Goal: Task Accomplishment & Management: Complete application form

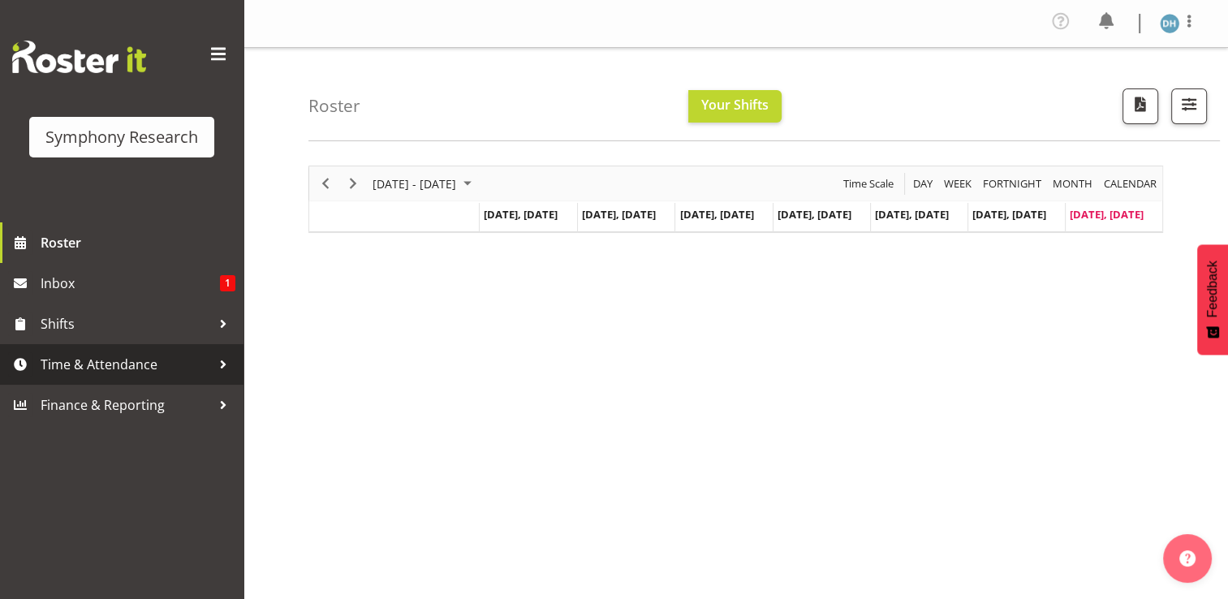
click at [116, 366] on span "Time & Attendance" at bounding box center [126, 364] width 170 height 24
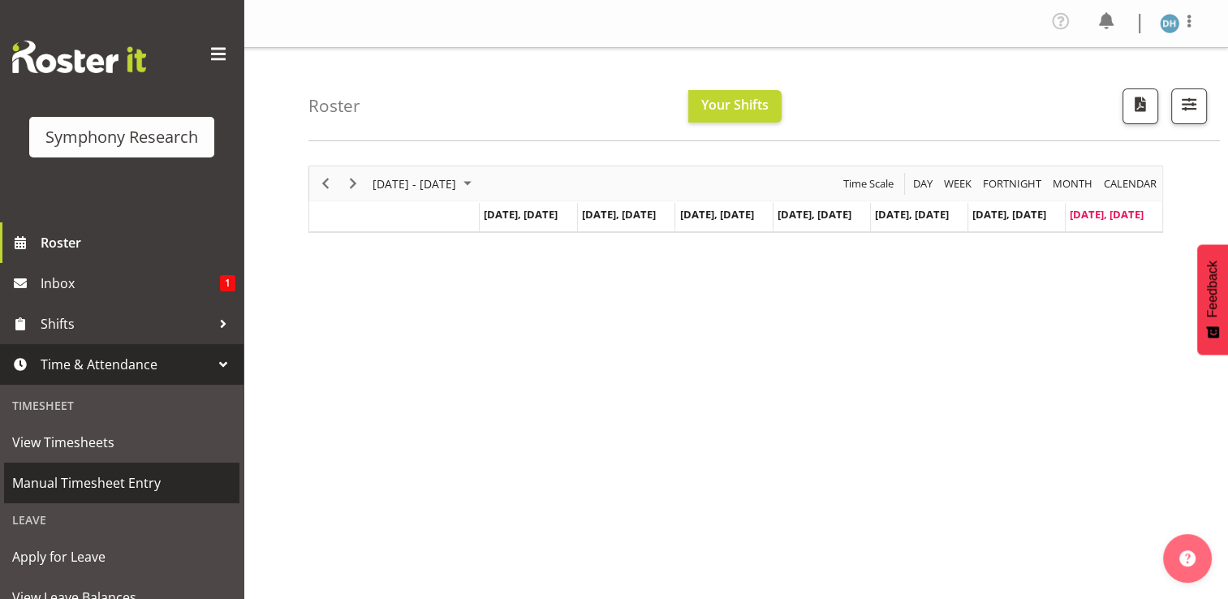
click at [99, 481] on span "Manual Timesheet Entry" at bounding box center [121, 483] width 219 height 24
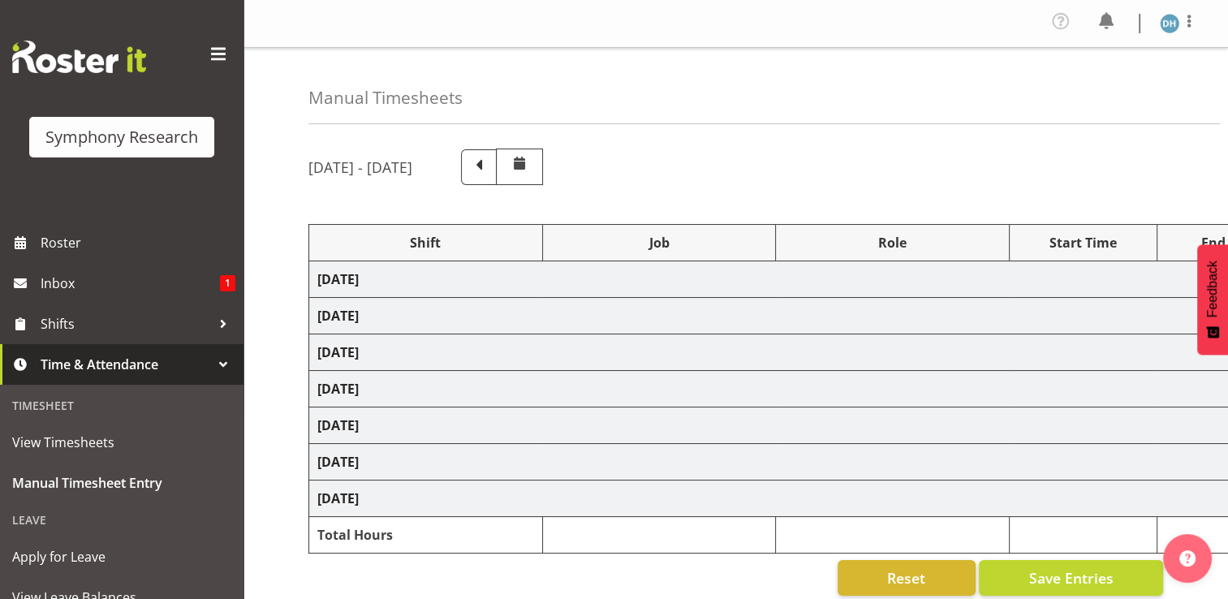
select select "48116"
select select "10499"
select select "48116"
select select "10499"
select select "47"
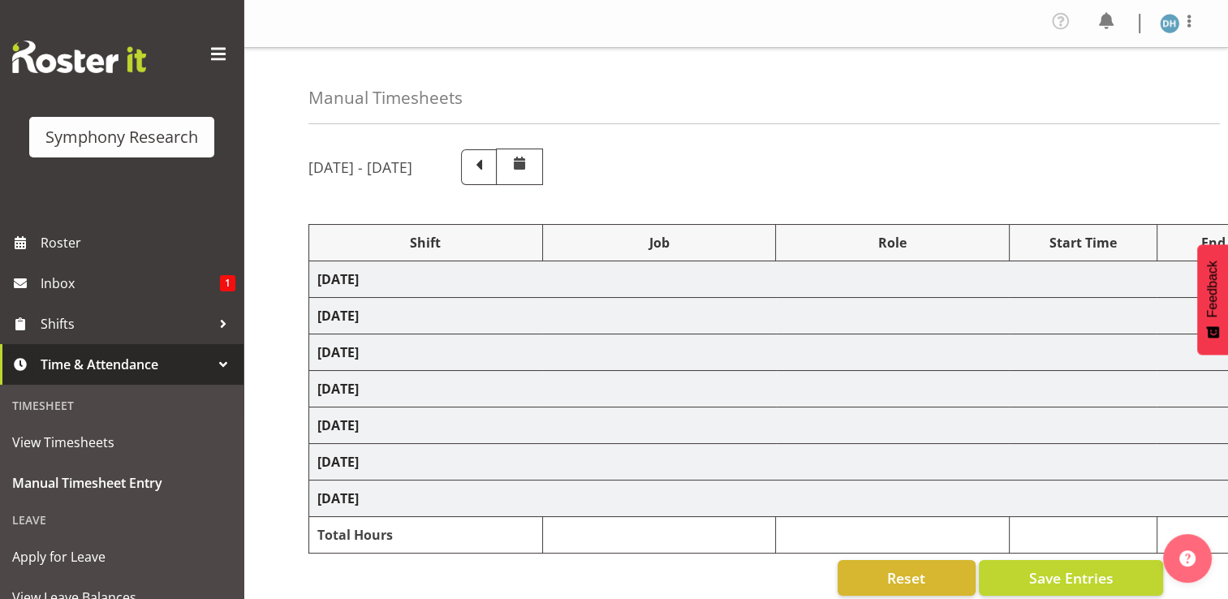
select select "57511"
select select "10499"
select select "47"
select select "56692"
select select "10499"
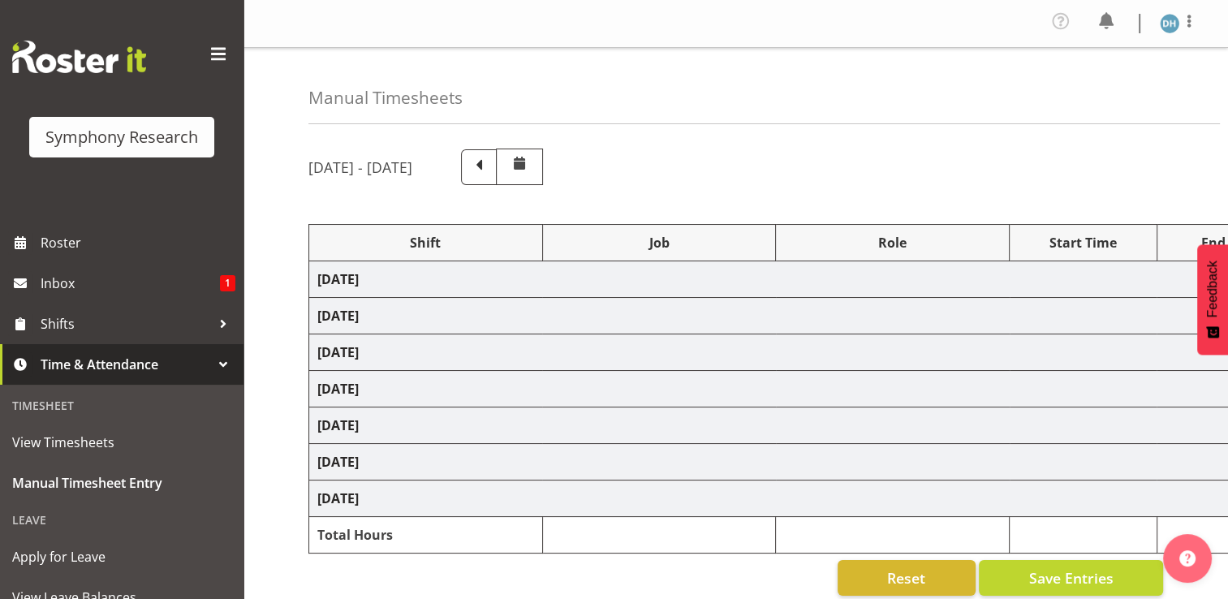
select select "47"
select select "48116"
select select "10499"
select select "47"
select select "56692"
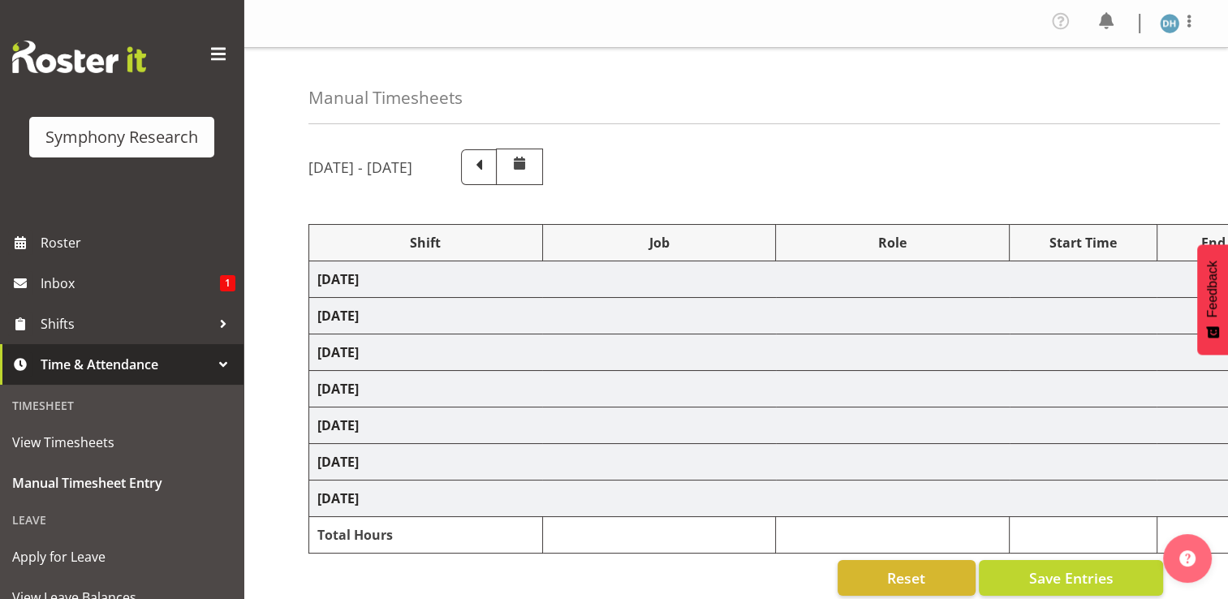
select select "10499"
select select "47"
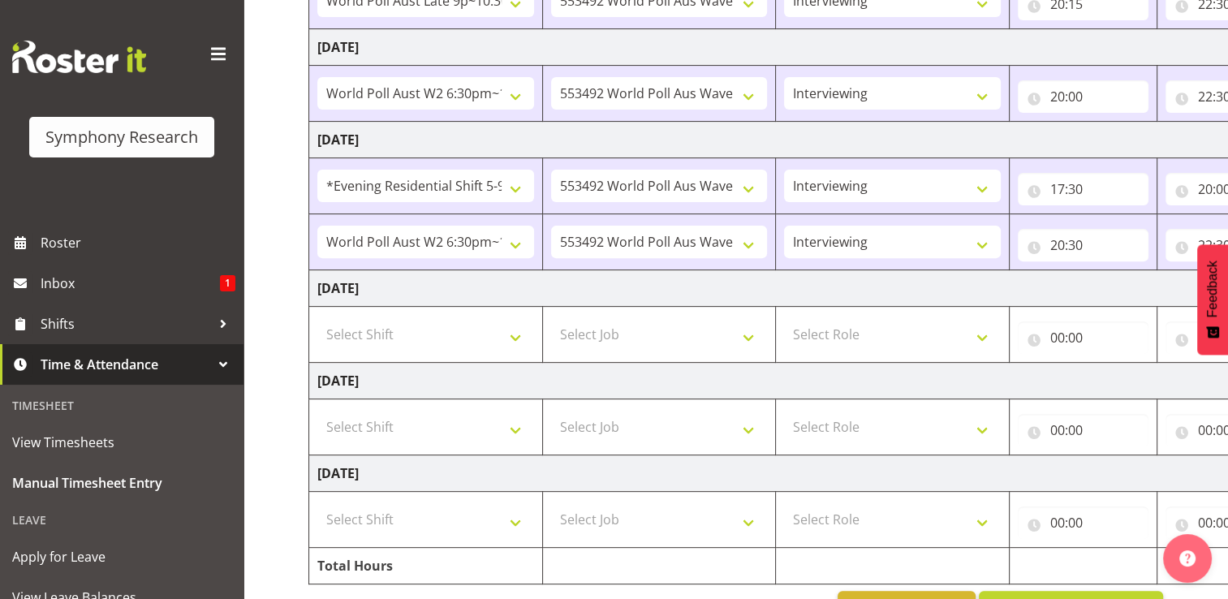
scroll to position [568, 0]
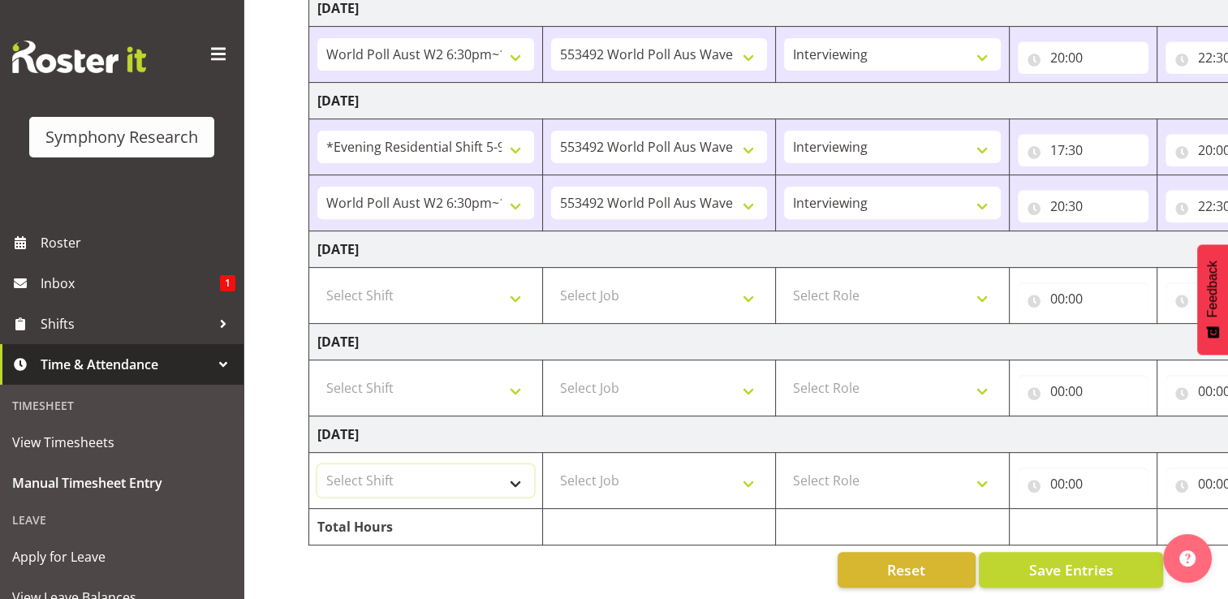
click at [372, 479] on select "Select Shift !!Weekend Residential (Roster IT Shift Label) *Business 9/10am ~ 4…" at bounding box center [425, 480] width 217 height 32
select select "17154"
click at [317, 464] on select "Select Shift !!Weekend Residential (Roster IT Shift Label) *Business 9/10am ~ 4…" at bounding box center [425, 480] width 217 height 32
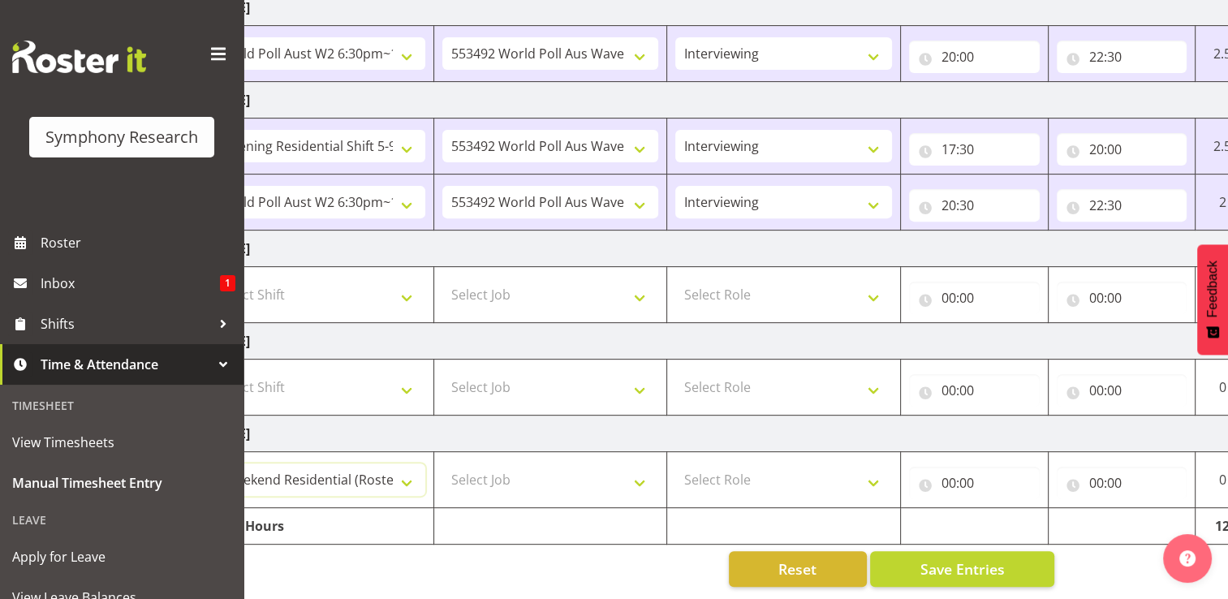
scroll to position [0, 217]
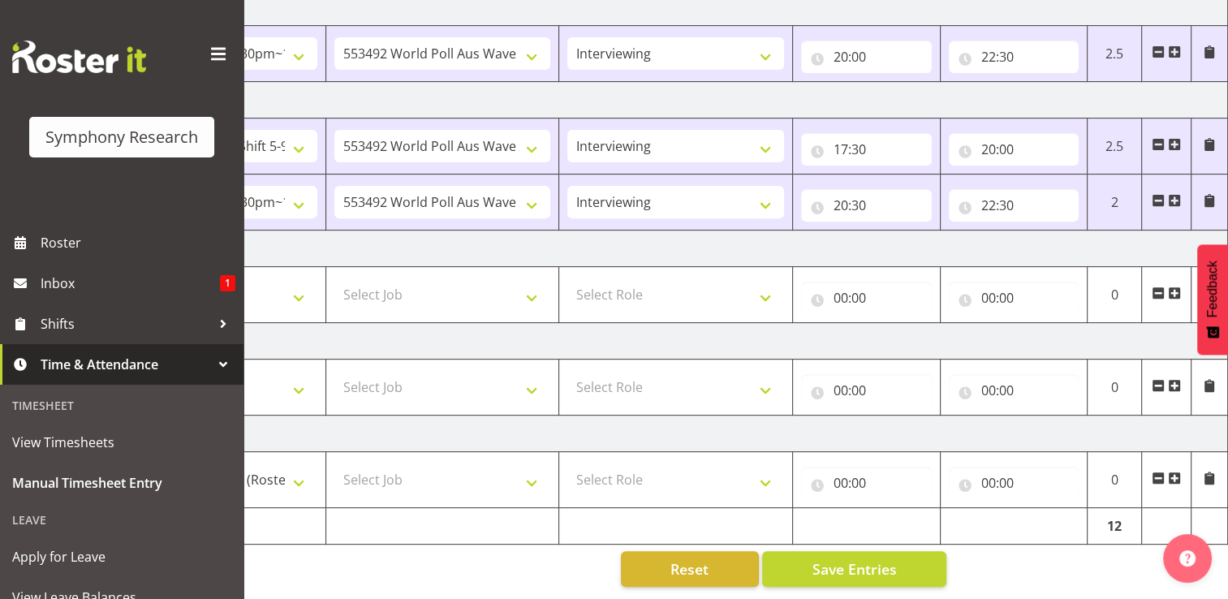
click at [1177, 471] on span at bounding box center [1174, 477] width 13 height 13
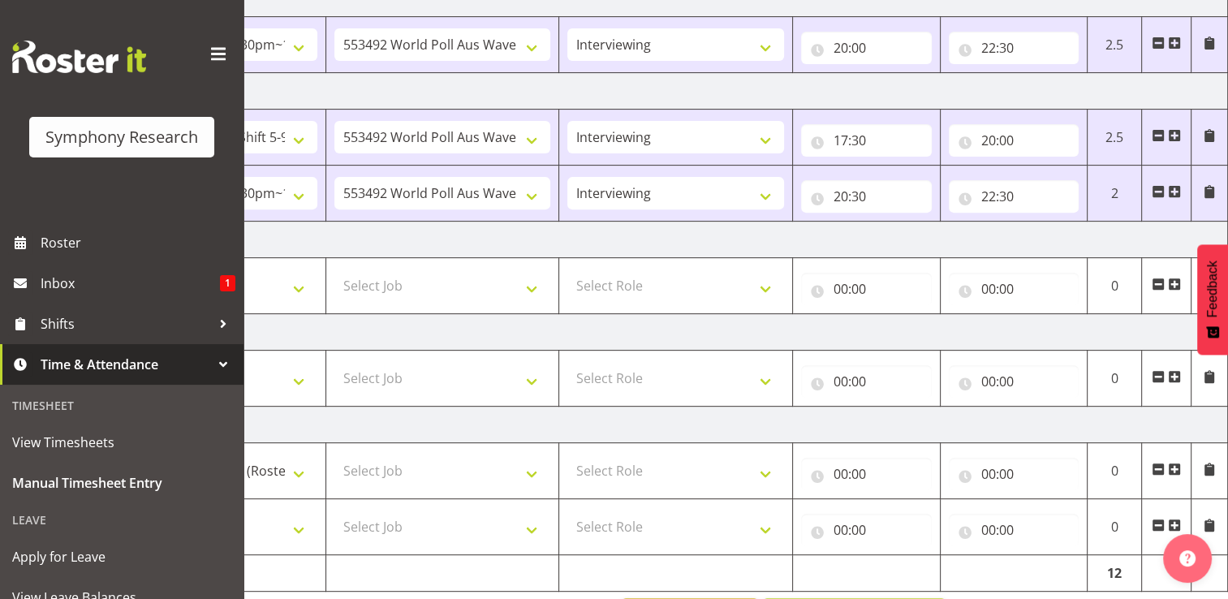
click at [1172, 522] on span at bounding box center [1174, 524] width 13 height 13
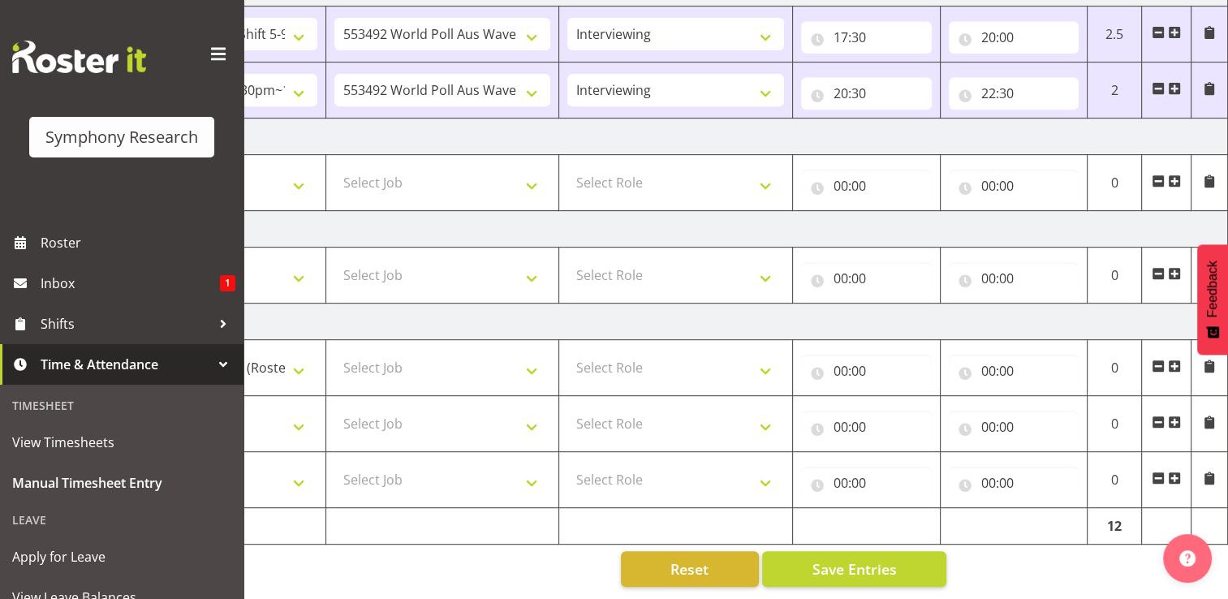
scroll to position [0, 0]
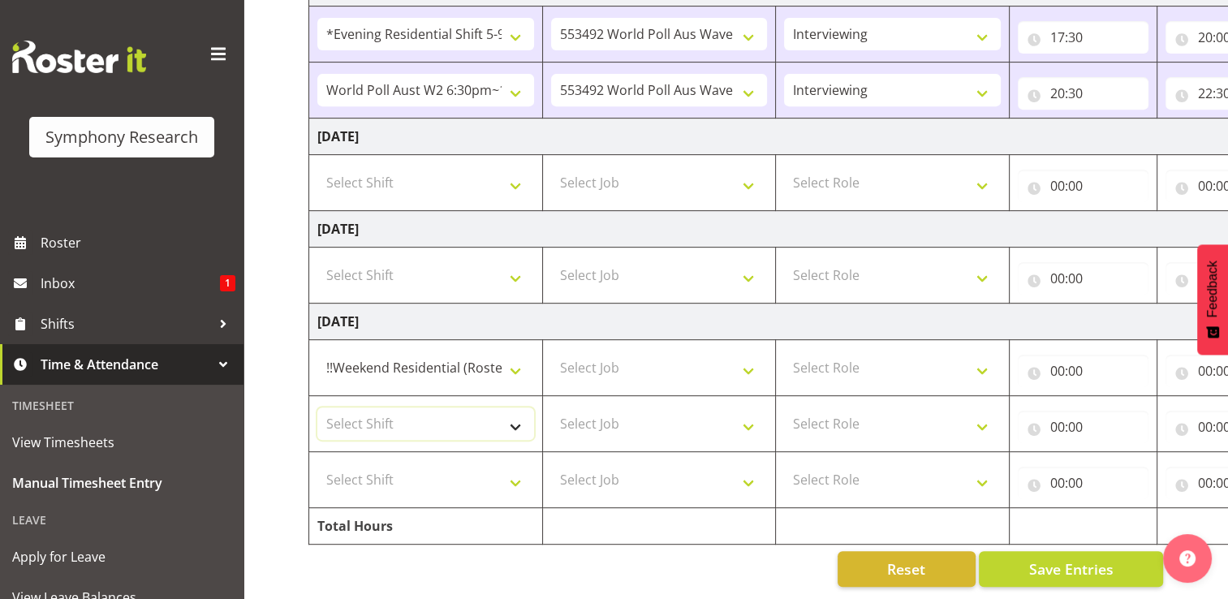
click at [513, 415] on select "Select Shift !!Weekend Residential (Roster IT Shift Label) *Business 9/10am ~ 4…" at bounding box center [425, 423] width 217 height 32
select select "17154"
click at [317, 407] on select "Select Shift !!Weekend Residential (Roster IT Shift Label) *Business 9/10am ~ 4…" at bounding box center [425, 423] width 217 height 32
click at [516, 469] on select "Select Shift !!Weekend Residential (Roster IT Shift Label) *Business 9/10am ~ 4…" at bounding box center [425, 479] width 217 height 32
select select "17154"
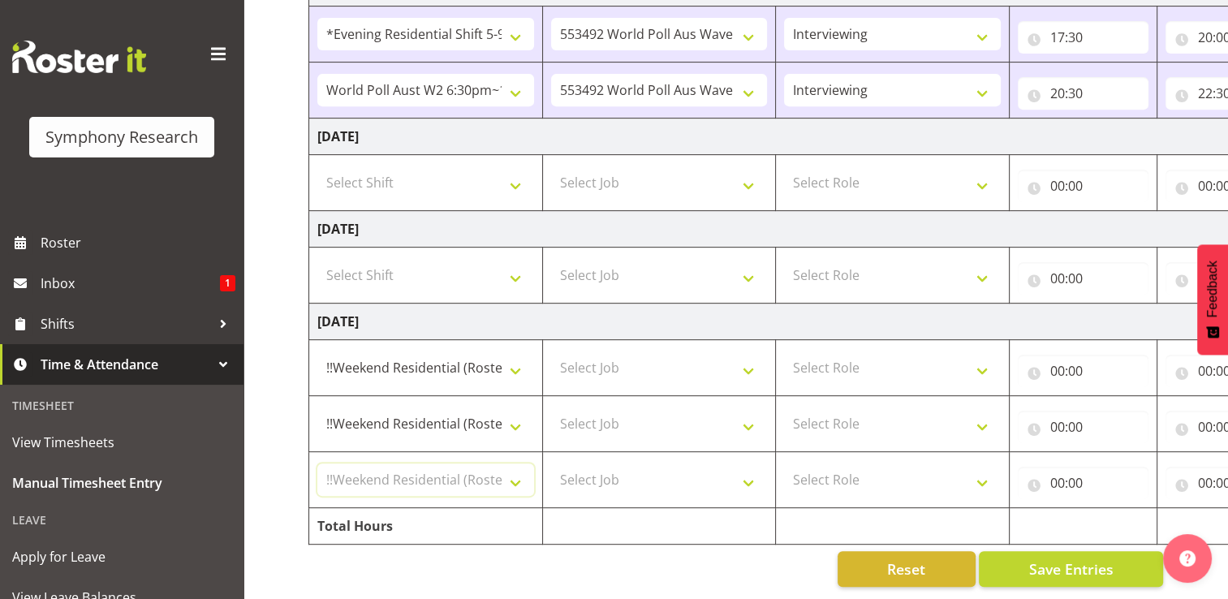
click at [317, 463] on select "Select Shift !!Weekend Residential (Roster IT Shift Label) *Business 9/10am ~ 4…" at bounding box center [425, 479] width 217 height 32
click at [747, 359] on select "Select Job 550060 IF Admin 553492 World Poll Aus Wave 2 Main 2025 553493 World …" at bounding box center [659, 367] width 217 height 32
select select "10527"
click at [551, 351] on select "Select Job 550060 IF Admin 553492 World Poll Aus Wave 2 Main 2025 553493 World …" at bounding box center [659, 367] width 217 height 32
click at [747, 417] on select "Select Job 550060 IF Admin 553492 World Poll Aus Wave 2 Main 2025 553493 World …" at bounding box center [659, 423] width 217 height 32
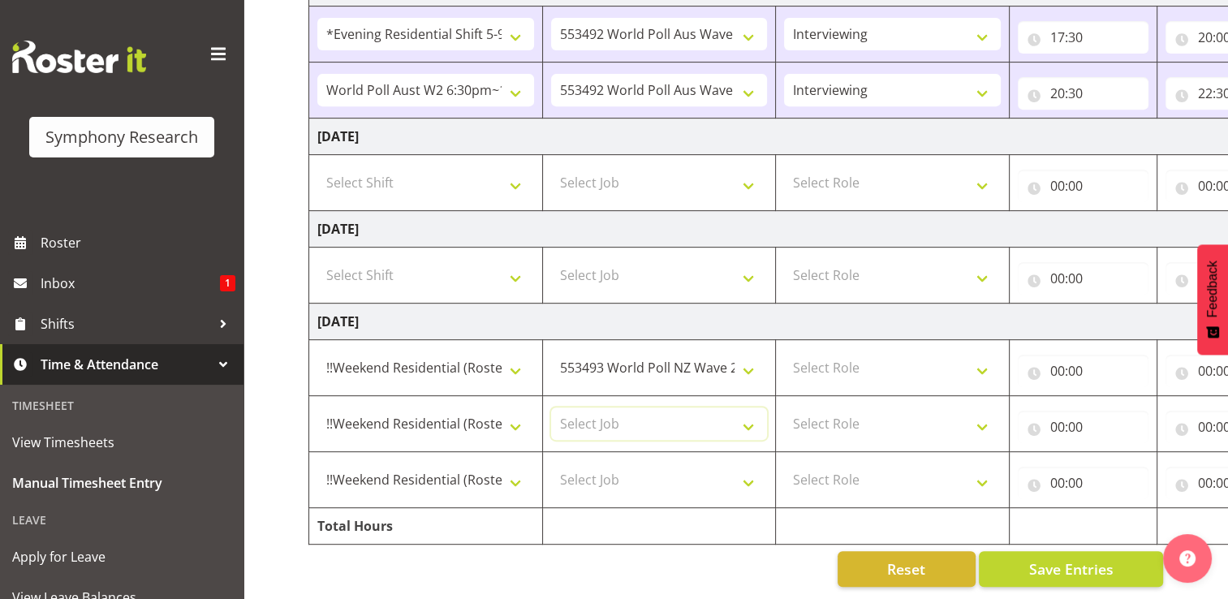
select select "10527"
click at [551, 407] on select "Select Job 550060 IF Admin 553492 World Poll Aus Wave 2 Main 2025 553493 World …" at bounding box center [659, 423] width 217 height 32
click at [747, 470] on select "Select Job 550060 IF Admin 553492 World Poll Aus Wave 2 Main 2025 553493 World …" at bounding box center [659, 479] width 217 height 32
select select "10499"
click at [551, 463] on select "Select Job 550060 IF Admin 553492 World Poll Aus Wave 2 Main 2025 553493 World …" at bounding box center [659, 479] width 217 height 32
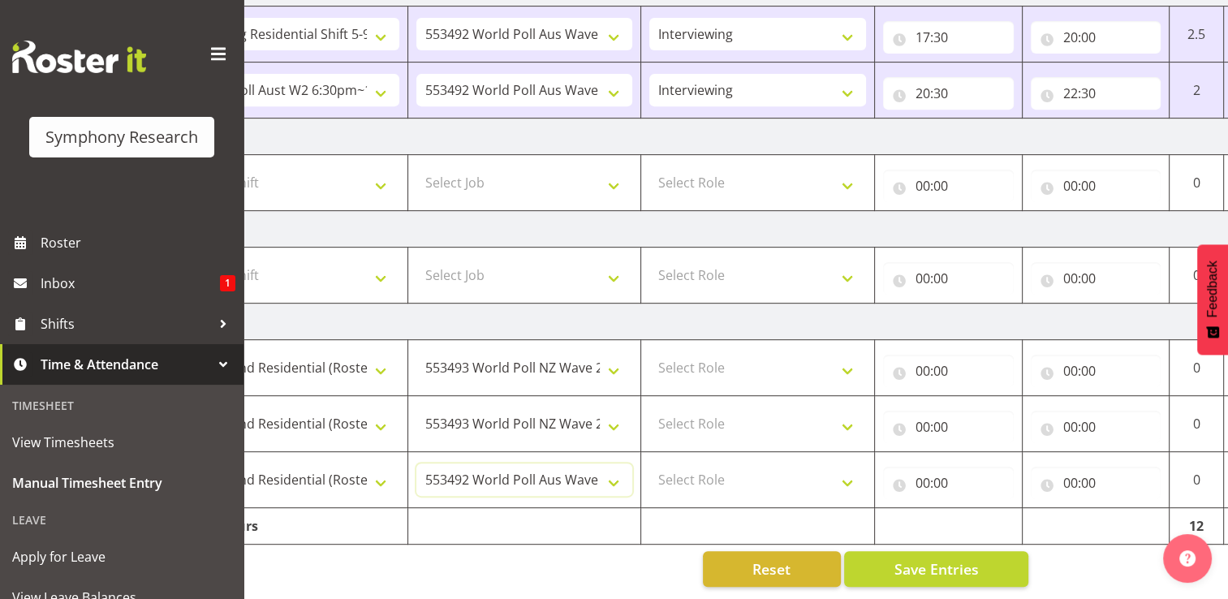
scroll to position [0, 217]
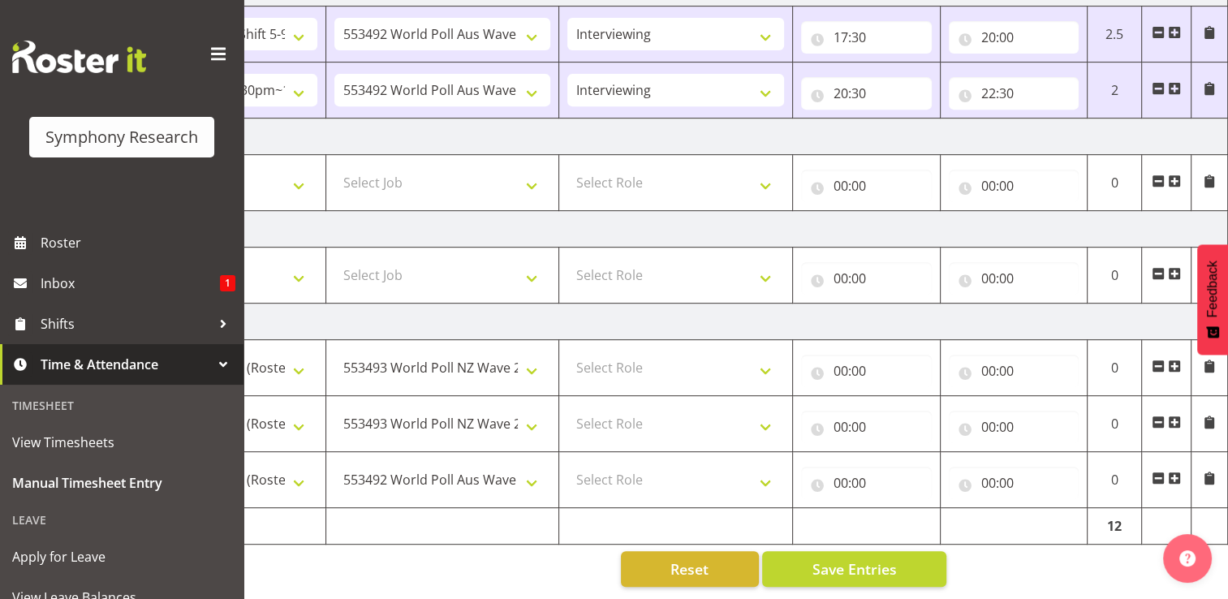
click at [1175, 471] on span at bounding box center [1174, 477] width 13 height 13
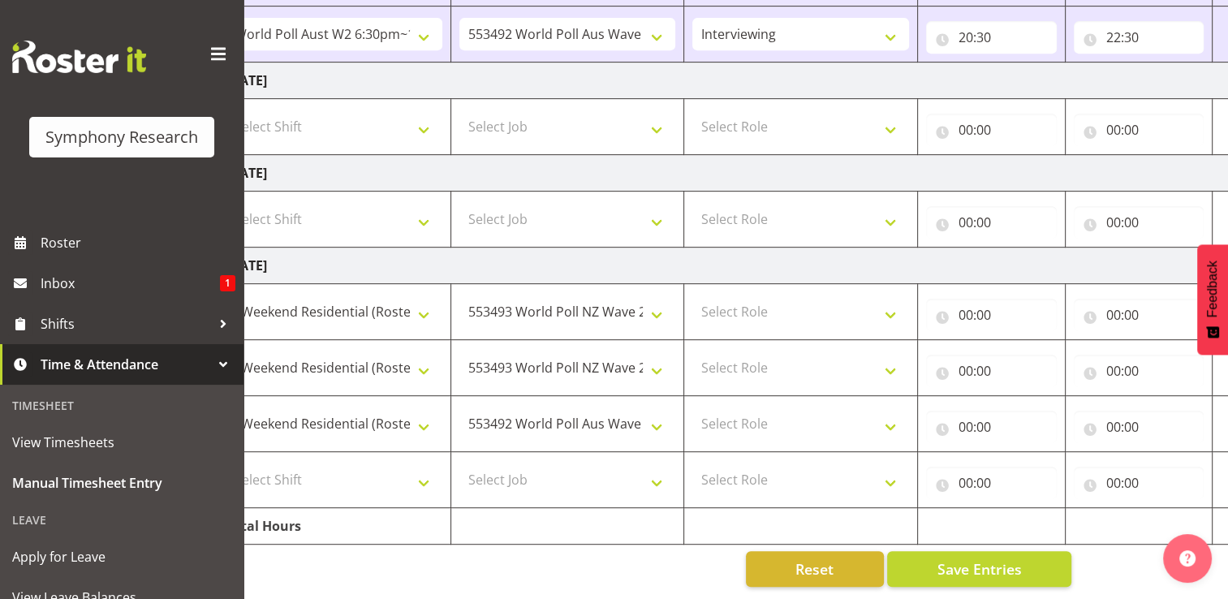
scroll to position [0, 0]
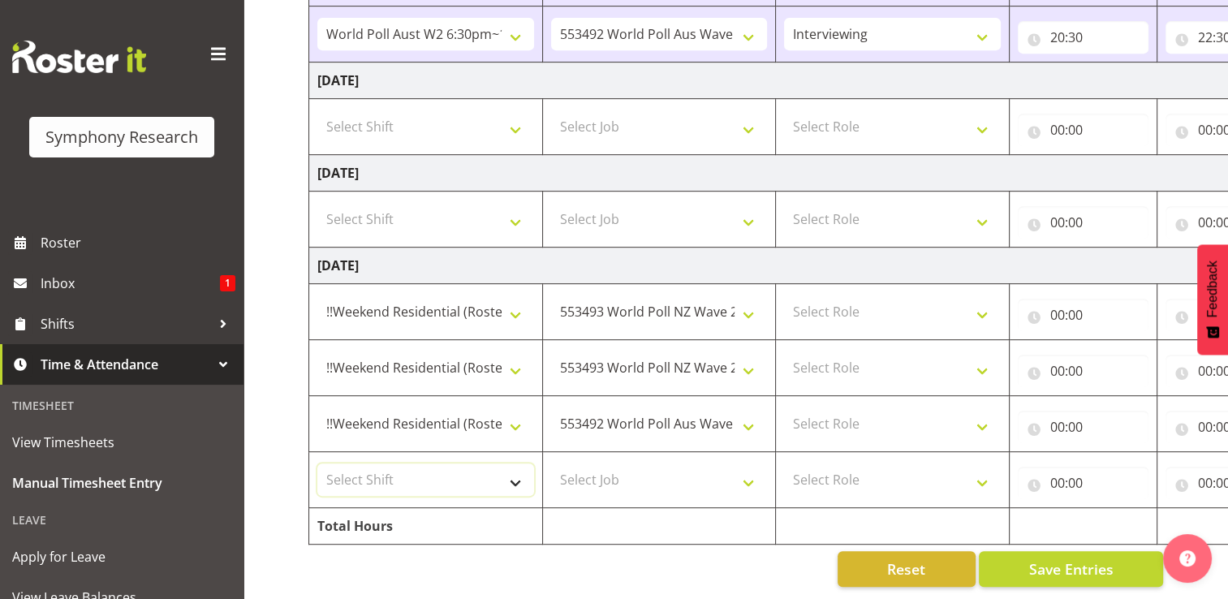
click at [516, 475] on select "Select Shift !!Weekend Residential (Roster IT Shift Label) *Business 9/10am ~ 4…" at bounding box center [425, 479] width 217 height 32
select select "17154"
click at [317, 463] on select "Select Shift !!Weekend Residential (Roster IT Shift Label) *Business 9/10am ~ 4…" at bounding box center [425, 479] width 217 height 32
click at [751, 466] on select "Select Job 550060 IF Admin 553492 World Poll Aus Wave 2 Main 2025 553493 World …" at bounding box center [659, 479] width 217 height 32
select select "10499"
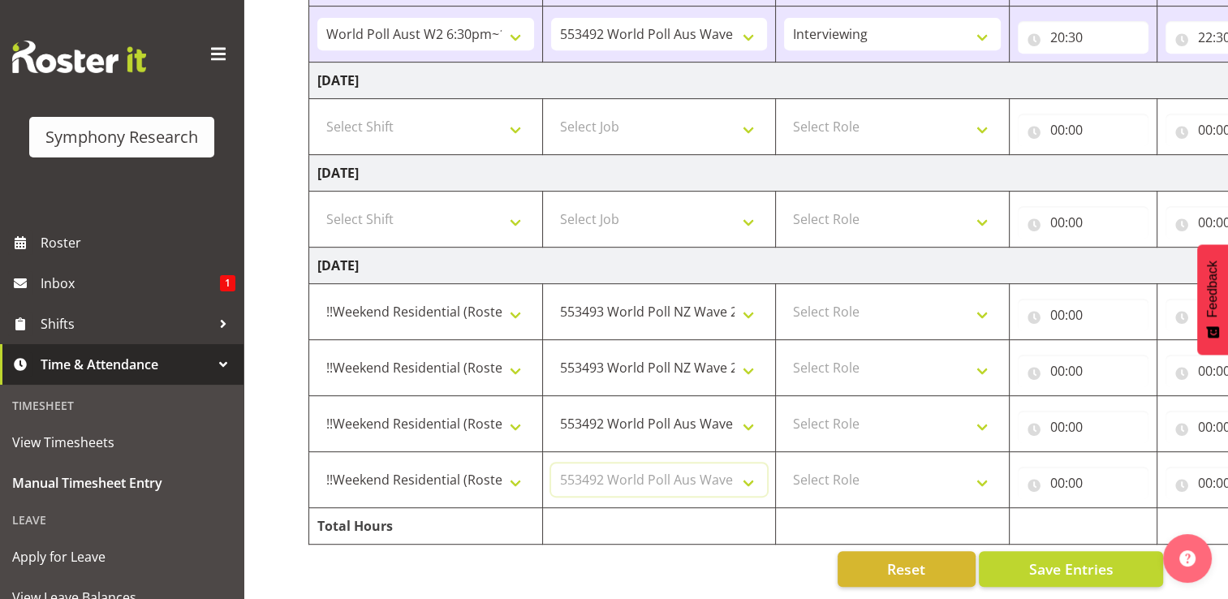
click at [551, 463] on select "Select Job 550060 IF Admin 553492 World Poll Aus Wave 2 Main 2025 553493 World …" at bounding box center [659, 479] width 217 height 32
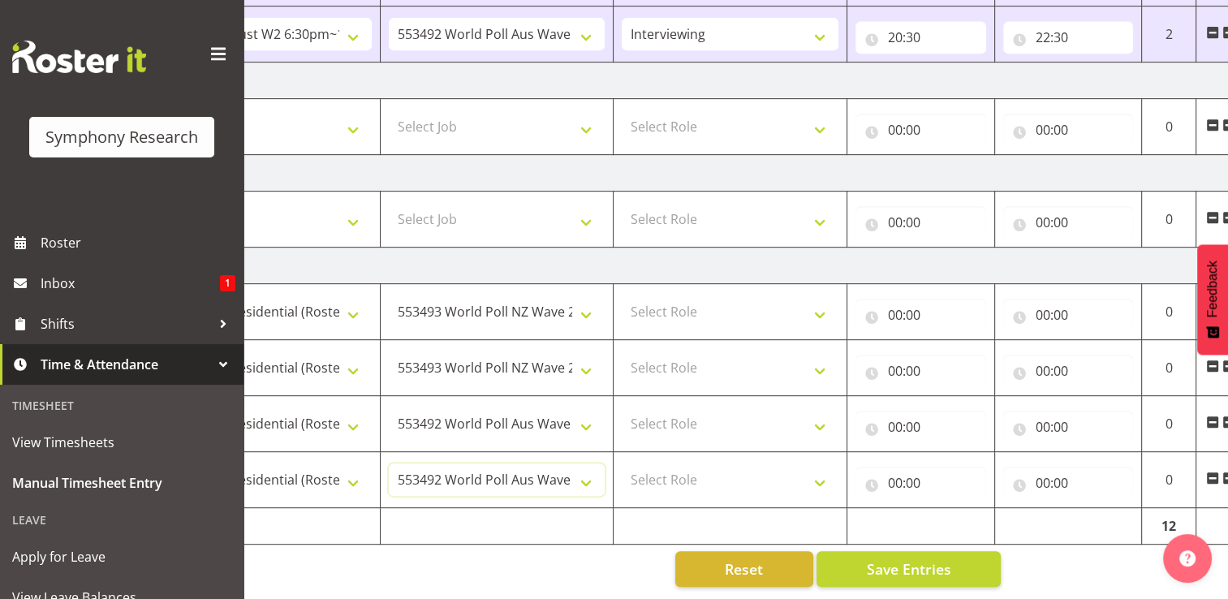
scroll to position [0, 217]
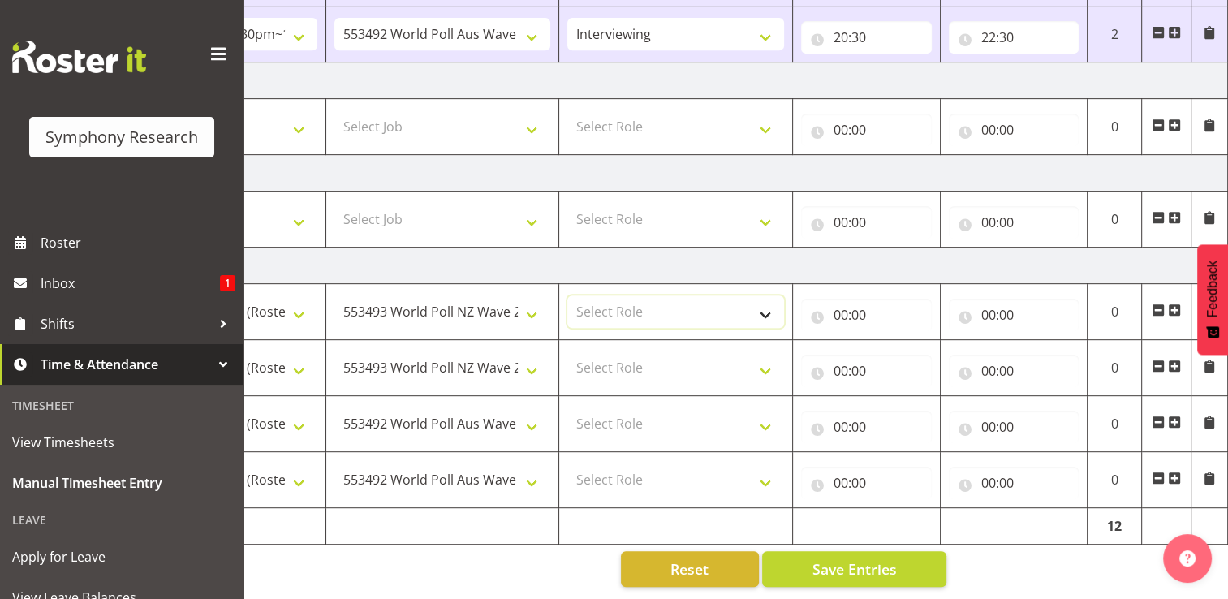
click at [774, 300] on select "Select Role Briefing Interviewing" at bounding box center [675, 311] width 217 height 32
select select "297"
click at [567, 295] on select "Select Role Briefing Interviewing" at bounding box center [675, 311] width 217 height 32
click at [766, 359] on select "Select Role Briefing Interviewing" at bounding box center [675, 367] width 217 height 32
select select "47"
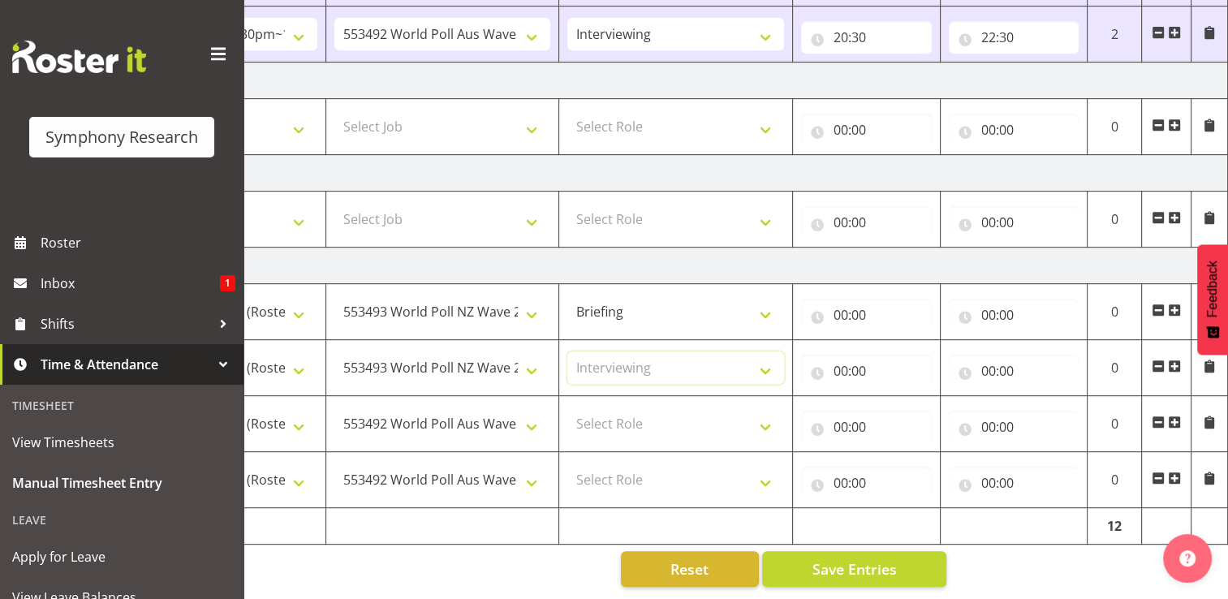
click at [567, 351] on select "Select Role Briefing Interviewing" at bounding box center [675, 367] width 217 height 32
click at [772, 414] on select "Select Role Briefing Interviewing" at bounding box center [675, 423] width 217 height 32
select select "47"
click at [567, 407] on select "Select Role Briefing Interviewing" at bounding box center [675, 423] width 217 height 32
click at [766, 472] on select "Select Role Briefing Interviewing" at bounding box center [675, 479] width 217 height 32
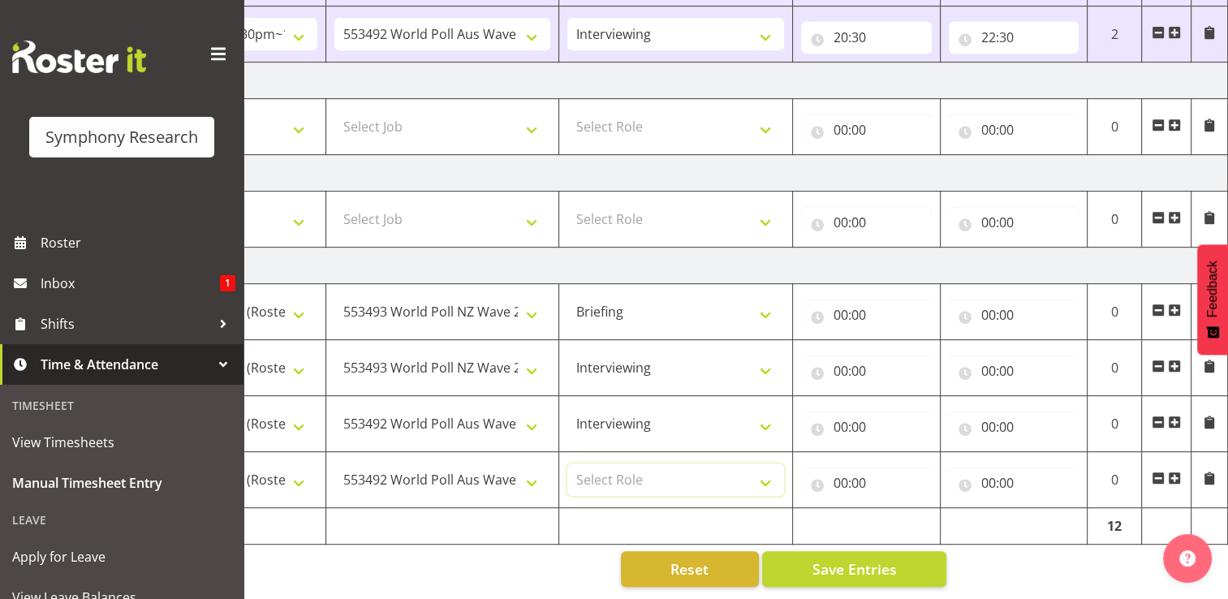
select select "47"
click at [567, 463] on select "Select Role Briefing Interviewing" at bounding box center [675, 479] width 217 height 32
click at [849, 299] on input "00:00" at bounding box center [866, 315] width 131 height 32
click at [919, 349] on select "00 01 02 03 04 05 06 07 08 09 10 11 12 13 14 15 16 17 18 19 20 21 22 23" at bounding box center [911, 357] width 37 height 32
select select "17"
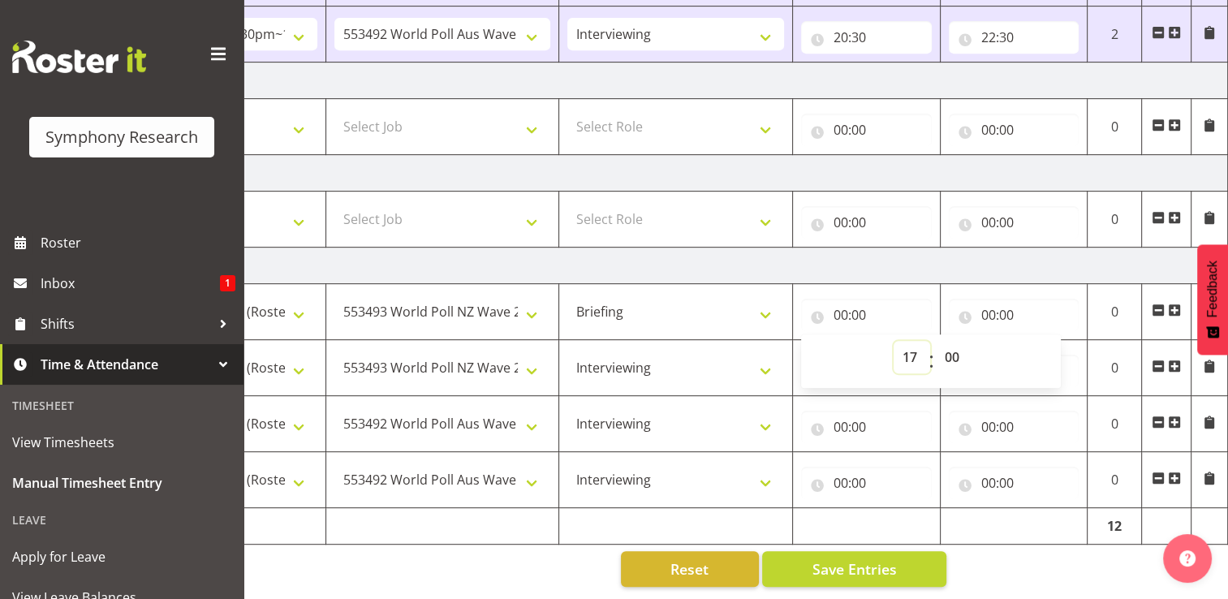
click at [893, 341] on select "00 01 02 03 04 05 06 07 08 09 10 11 12 13 14 15 16 17 18 19 20 21 22 23" at bounding box center [911, 357] width 37 height 32
type input "17:00"
click at [996, 300] on input "00:00" at bounding box center [1014, 315] width 131 height 32
click at [1065, 346] on select "00 01 02 03 04 05 06 07 08 09 10 11 12 13 14 15 16 17 18 19 20 21 22 23" at bounding box center [1059, 357] width 37 height 32
select select "17"
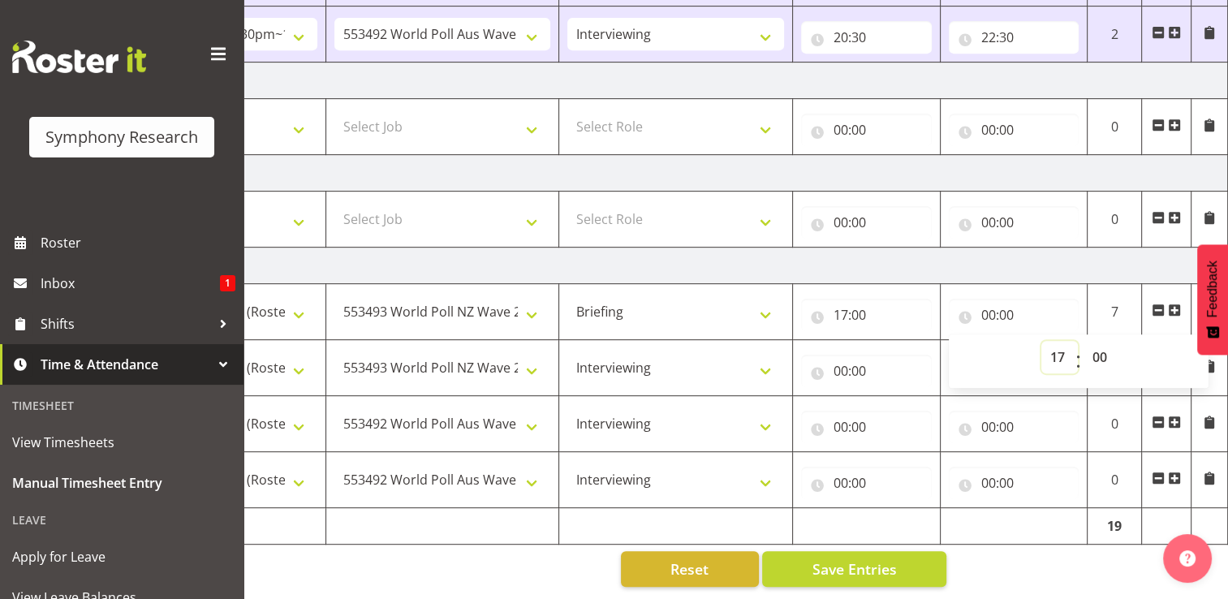
click at [1041, 341] on select "00 01 02 03 04 05 06 07 08 09 10 11 12 13 14 15 16 17 18 19 20 21 22 23" at bounding box center [1059, 357] width 37 height 32
type input "17:00"
click at [1100, 346] on select "00 01 02 03 04 05 06 07 08 09 10 11 12 13 14 15 16 17 18 19 20 21 22 23 24 25 2…" at bounding box center [1101, 357] width 37 height 32
select select "6"
click at [1083, 341] on select "00 01 02 03 04 05 06 07 08 09 10 11 12 13 14 15 16 17 18 19 20 21 22 23 24 25 2…" at bounding box center [1101, 357] width 37 height 32
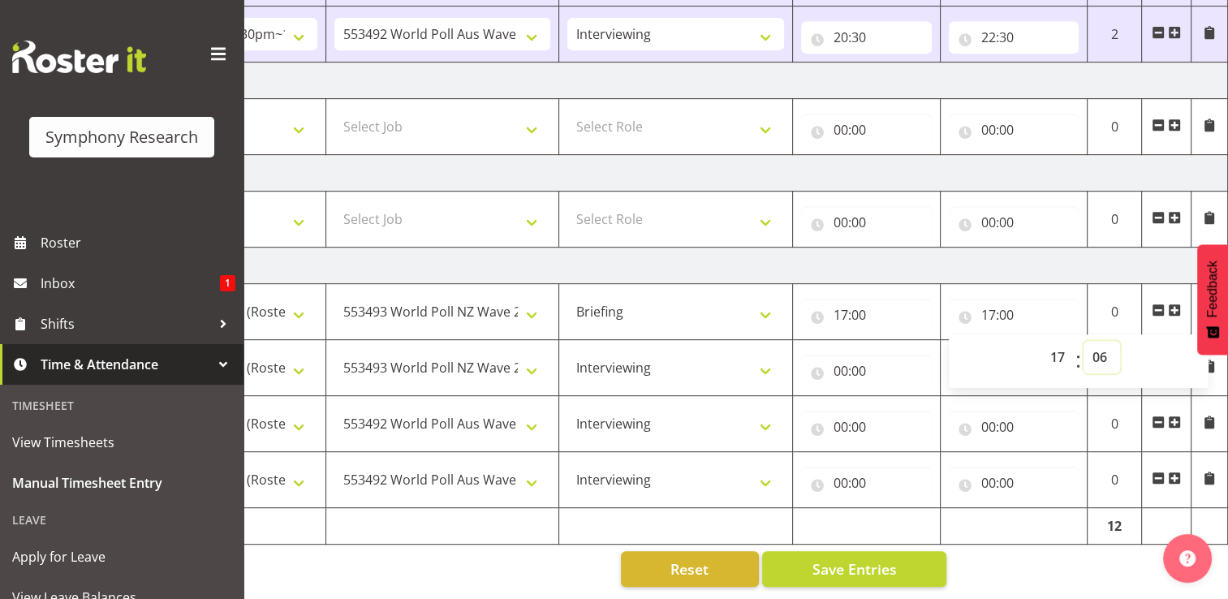
type input "17:06"
click at [852, 358] on input "00:00" at bounding box center [866, 371] width 131 height 32
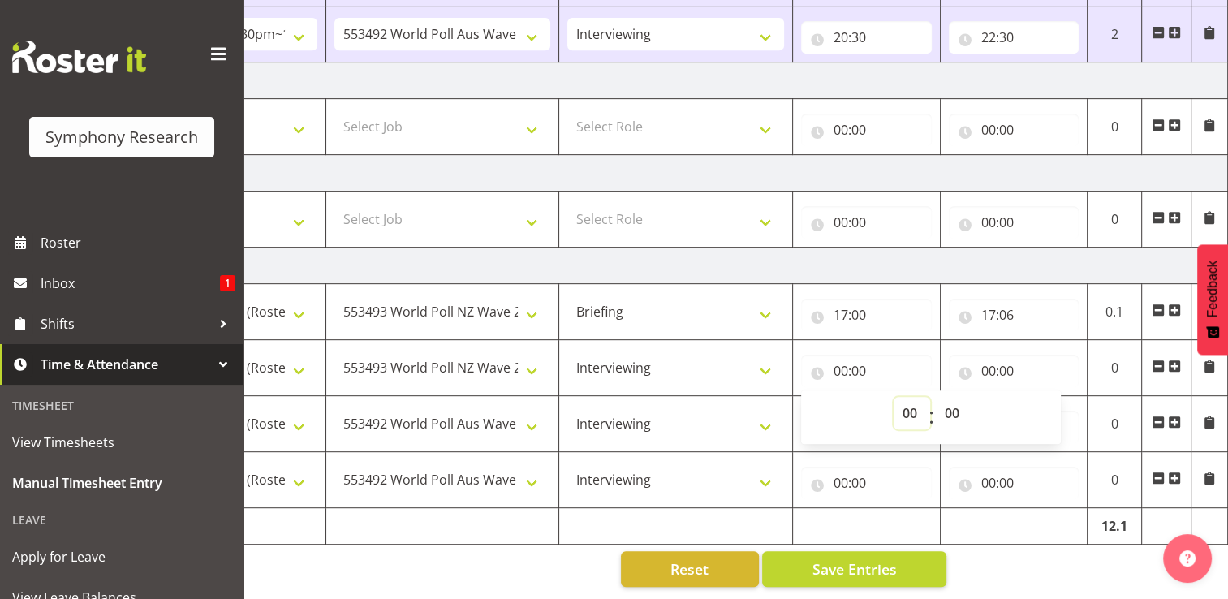
click at [914, 401] on select "00 01 02 03 04 05 06 07 08 09 10 11 12 13 14 15 16 17 18 19 20 21 22 23" at bounding box center [911, 413] width 37 height 32
select select "17"
click at [893, 397] on select "00 01 02 03 04 05 06 07 08 09 10 11 12 13 14 15 16 17 18 19 20 21 22 23" at bounding box center [911, 413] width 37 height 32
type input "17:00"
click at [959, 404] on select "00 01 02 03 04 05 06 07 08 09 10 11 12 13 14 15 16 17 18 19 20 21 22 23 24 25 2…" at bounding box center [954, 413] width 37 height 32
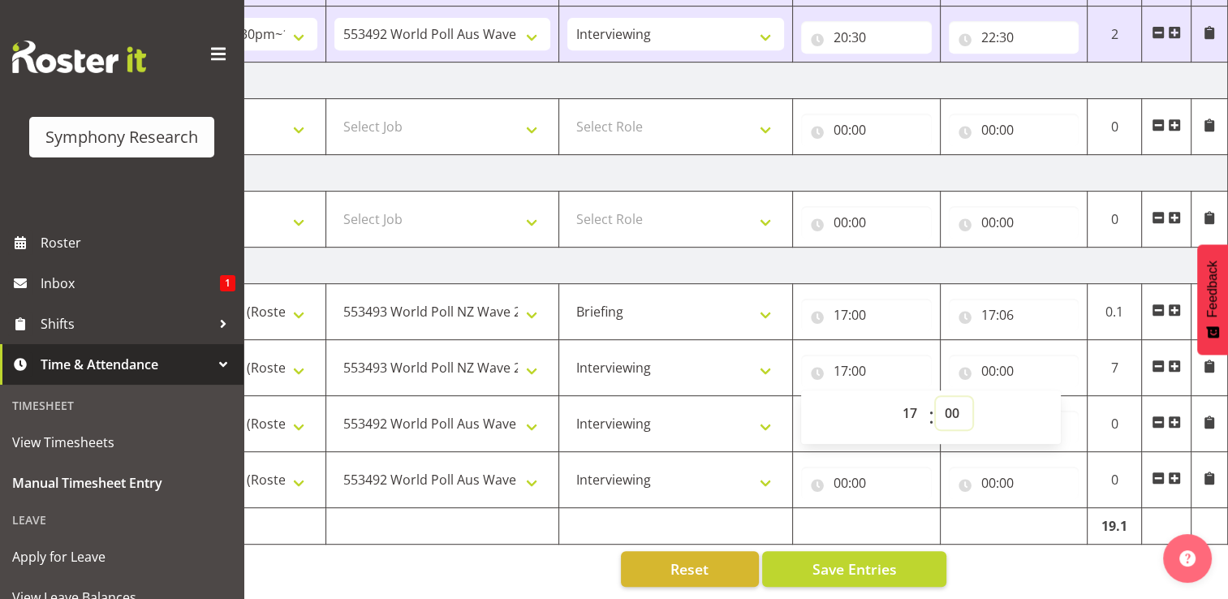
select select "6"
click at [936, 397] on select "00 01 02 03 04 05 06 07 08 09 10 11 12 13 14 15 16 17 18 19 20 21 22 23 24 25 2…" at bounding box center [954, 413] width 37 height 32
type input "17:06"
click at [1011, 417] on div "00 01 02 03 04 05 06 07 08 09 10 11 12 13 14 15 16 17 18 19 20 21 22 23 : 00 01…" at bounding box center [931, 417] width 260 height 41
click at [834, 508] on td at bounding box center [867, 526] width 148 height 37
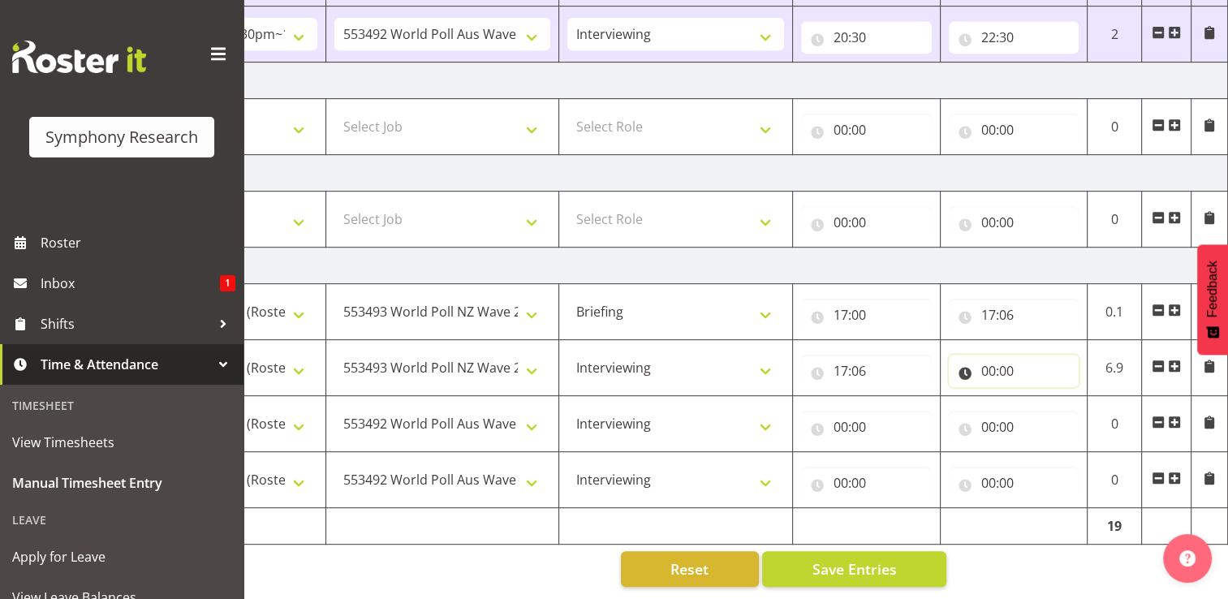
click at [1007, 361] on input "00:00" at bounding box center [1014, 371] width 131 height 32
click at [1060, 402] on select "00 01 02 03 04 05 06 07 08 09 10 11 12 13 14 15 16 17 18 19 20 21 22 23" at bounding box center [1059, 413] width 37 height 32
select select "18"
click at [1041, 397] on select "00 01 02 03 04 05 06 07 08 09 10 11 12 13 14 15 16 17 18 19 20 21 22 23" at bounding box center [1059, 413] width 37 height 32
type input "18:00"
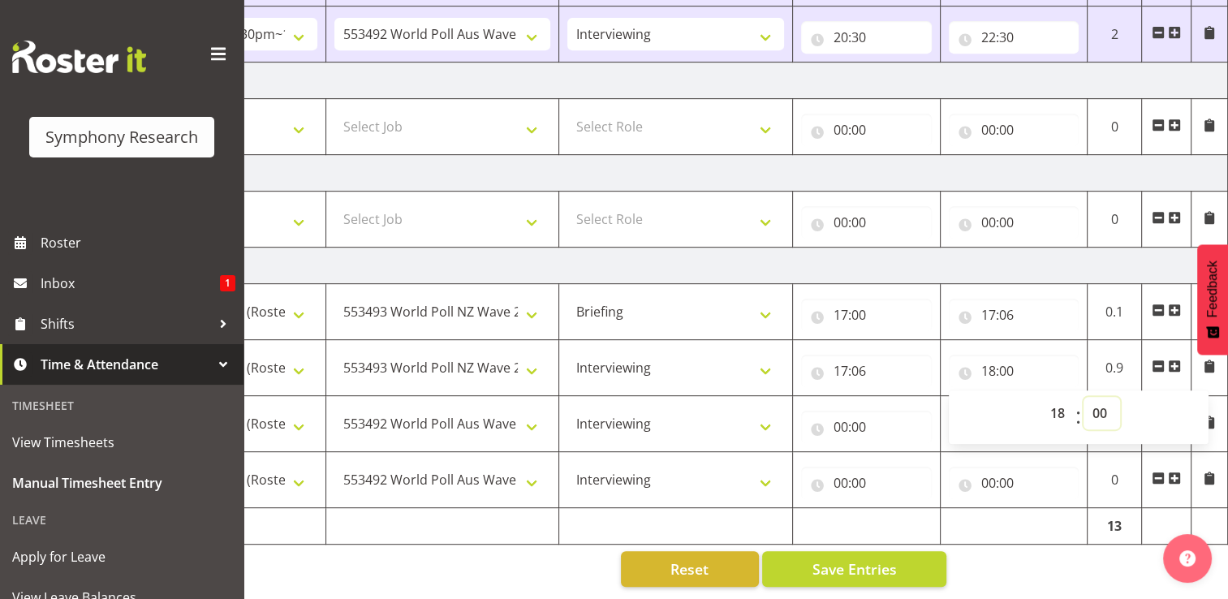
click at [1103, 404] on select "00 01 02 03 04 05 06 07 08 09 10 11 12 13 14 15 16 17 18 19 20 21 22 23 24 25 2…" at bounding box center [1101, 413] width 37 height 32
select select "30"
click at [1083, 397] on select "00 01 02 03 04 05 06 07 08 09 10 11 12 13 14 15 16 17 18 19 20 21 22 23 24 25 2…" at bounding box center [1101, 413] width 37 height 32
type input "18:30"
click at [850, 414] on input "00:00" at bounding box center [866, 427] width 131 height 32
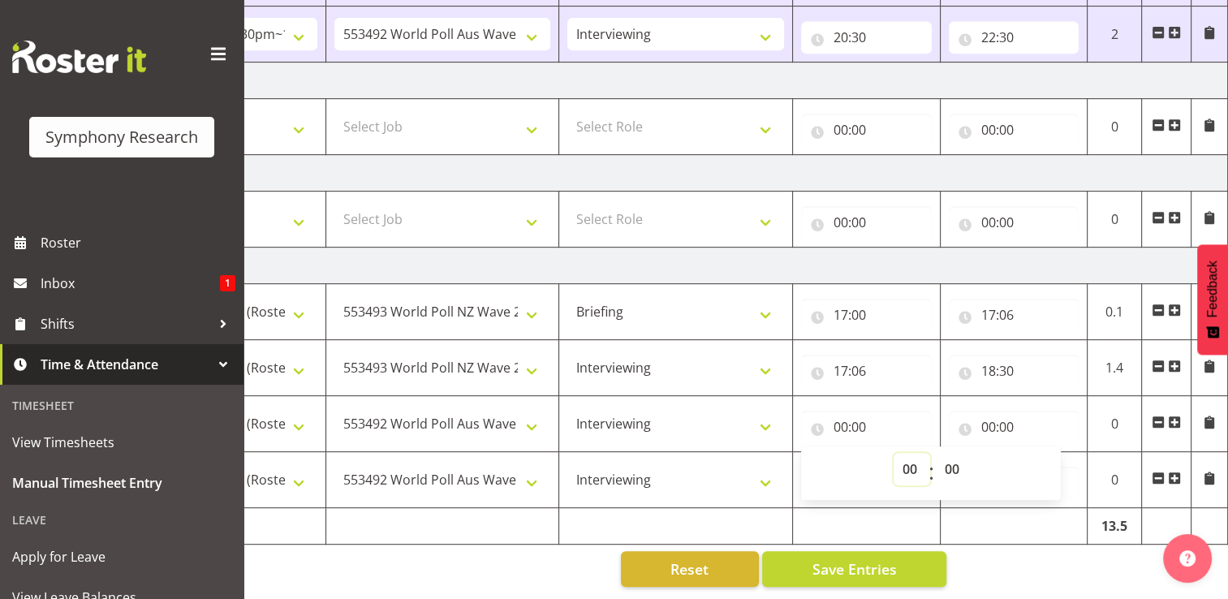
click at [912, 460] on select "00 01 02 03 04 05 06 07 08 09 10 11 12 13 14 15 16 17 18 19 20 21 22 23" at bounding box center [911, 469] width 37 height 32
select select "18"
click at [893, 453] on select "00 01 02 03 04 05 06 07 08 09 10 11 12 13 14 15 16 17 18 19 20 21 22 23" at bounding box center [911, 469] width 37 height 32
type input "18:00"
click at [957, 462] on select "00 01 02 03 04 05 06 07 08 09 10 11 12 13 14 15 16 17 18 19 20 21 22 23 24 25 2…" at bounding box center [954, 469] width 37 height 32
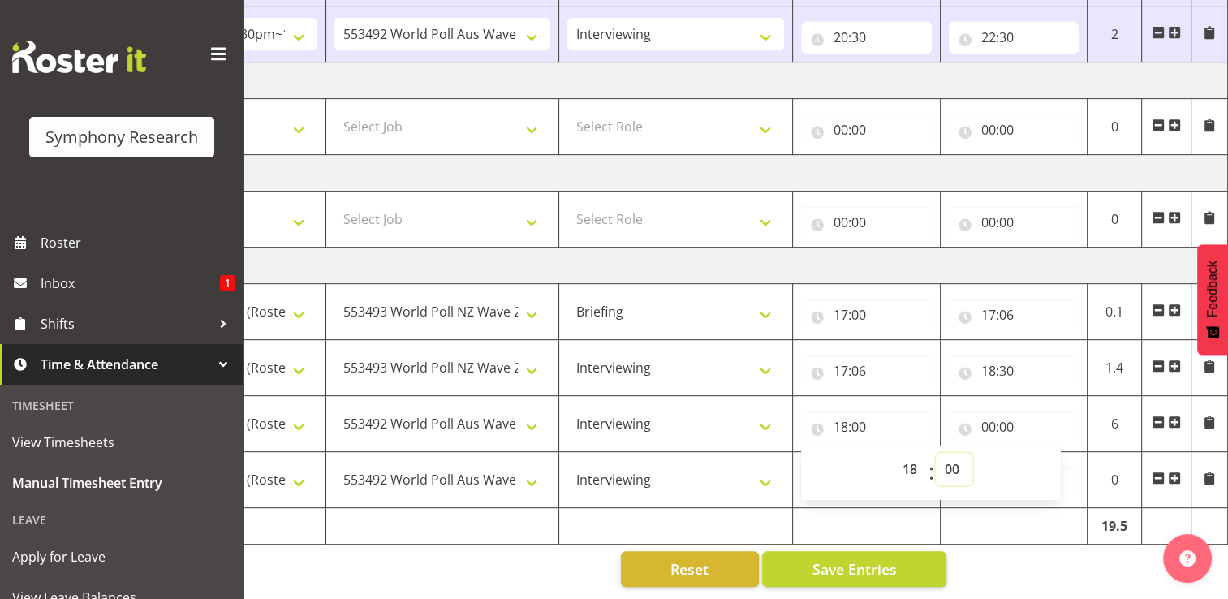
select select "30"
click at [936, 453] on select "00 01 02 03 04 05 06 07 08 09 10 11 12 13 14 15 16 17 18 19 20 21 22 23 24 25 2…" at bounding box center [954, 469] width 37 height 32
type input "18:30"
click at [1002, 411] on input "00:00" at bounding box center [1014, 427] width 131 height 32
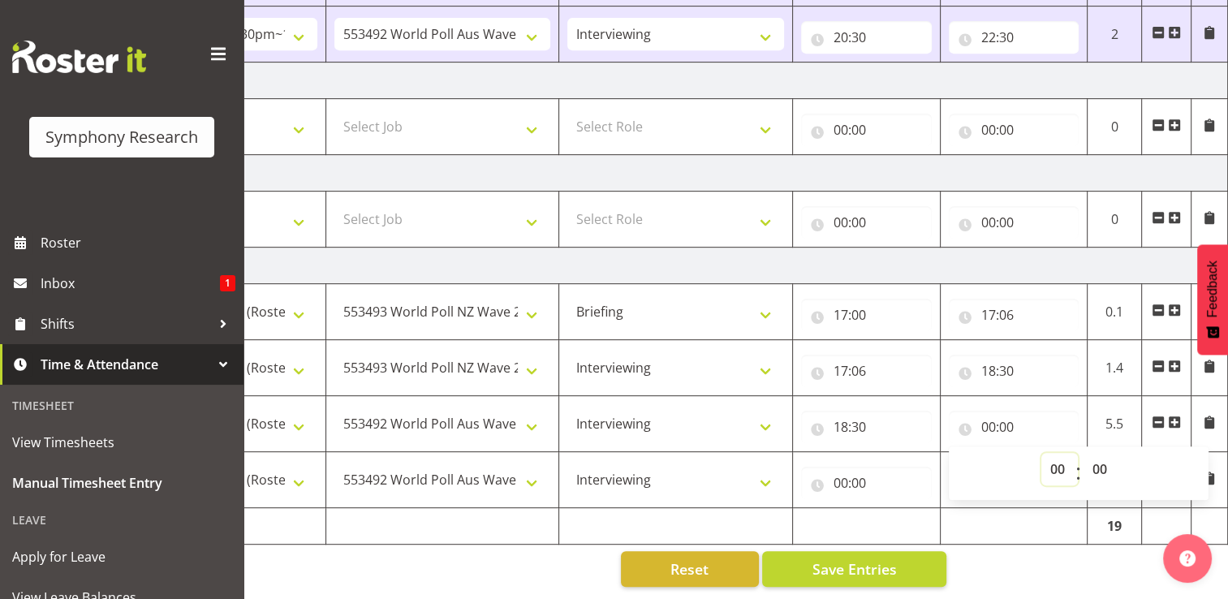
click at [1061, 456] on select "00 01 02 03 04 05 06 07 08 09 10 11 12 13 14 15 16 17 18 19 20 21 22 23" at bounding box center [1059, 469] width 37 height 32
select select "20"
click at [1041, 453] on select "00 01 02 03 04 05 06 07 08 09 10 11 12 13 14 15 16 17 18 19 20 21 22 23" at bounding box center [1059, 469] width 37 height 32
type input "20:00"
click at [850, 471] on input "00:00" at bounding box center [866, 483] width 131 height 32
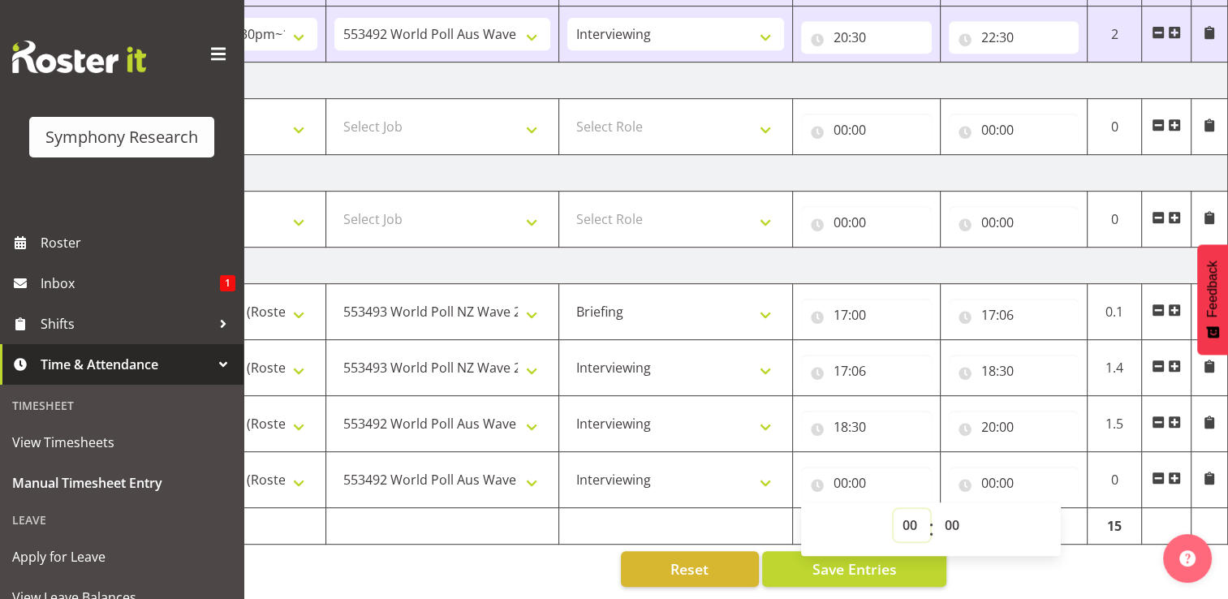
click at [910, 514] on select "00 01 02 03 04 05 06 07 08 09 10 11 12 13 14 15 16 17 18 19 20 21 22 23" at bounding box center [911, 525] width 37 height 32
click at [854, 299] on input "17:00" at bounding box center [866, 315] width 131 height 32
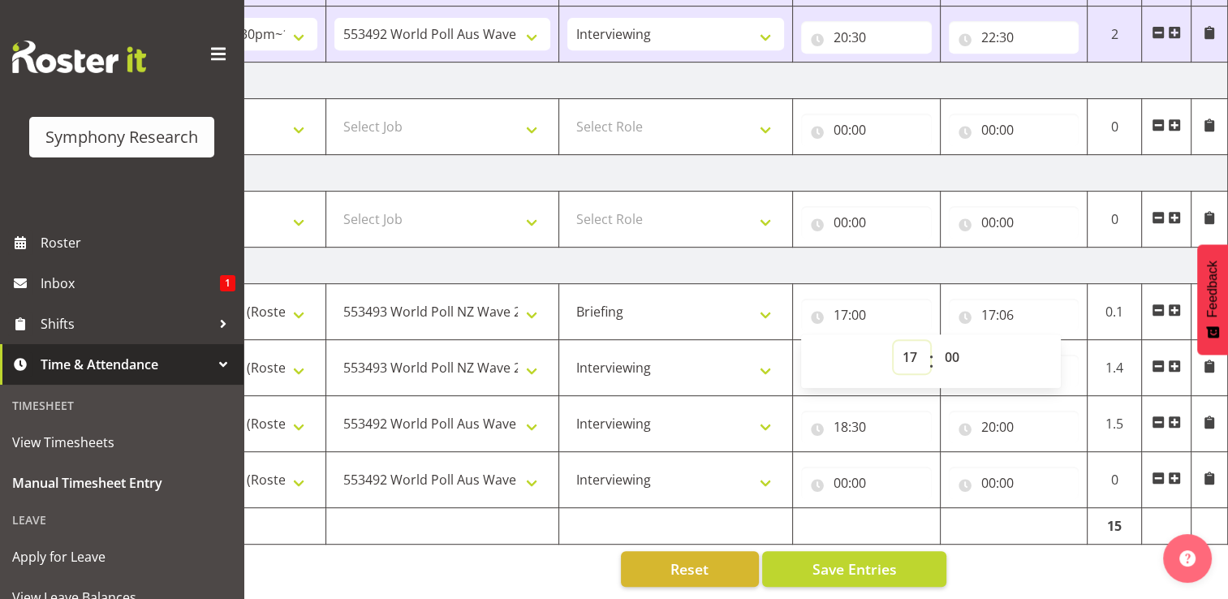
click at [906, 343] on select "00 01 02 03 04 05 06 07 08 09 10 11 12 13 14 15 16 17 18 19 20 21 22 23" at bounding box center [911, 357] width 37 height 32
select select "12"
click at [893, 341] on select "00 01 02 03 04 05 06 07 08 09 10 11 12 13 14 15 16 17 18 19 20 21 22 23" at bounding box center [911, 357] width 37 height 32
type input "12:00"
click at [1005, 303] on input "17:06" at bounding box center [1014, 315] width 131 height 32
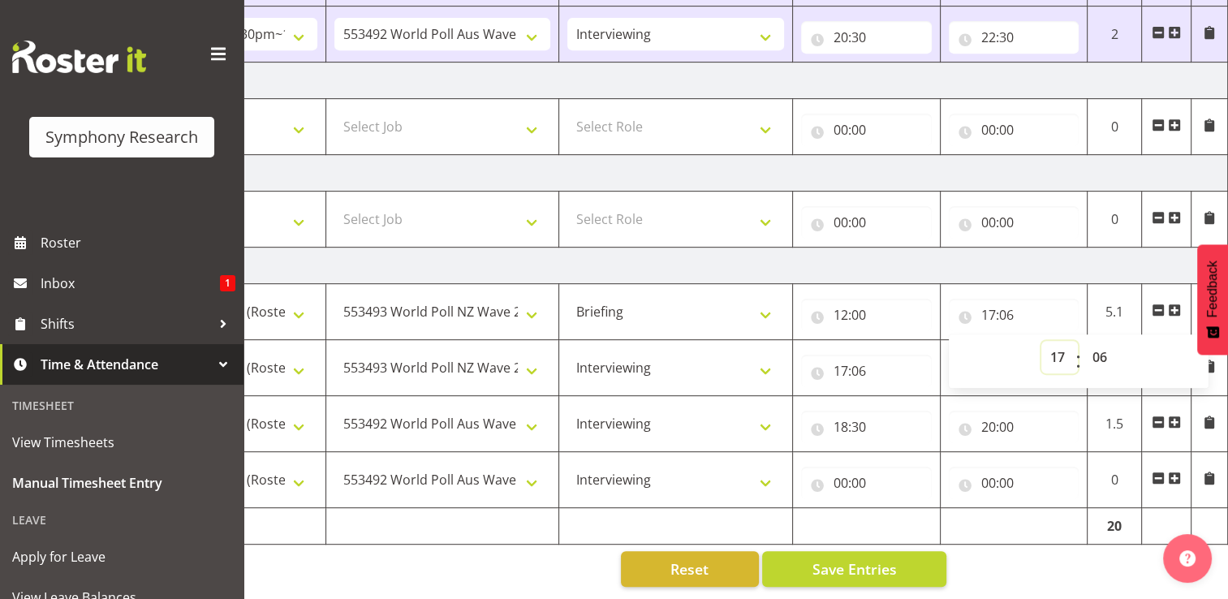
click at [1058, 346] on select "00 01 02 03 04 05 06 07 08 09 10 11 12 13 14 15 16 17 18 19 20 21 22 23" at bounding box center [1059, 357] width 37 height 32
select select "12"
click at [1041, 341] on select "00 01 02 03 04 05 06 07 08 09 10 11 12 13 14 15 16 17 18 19 20 21 22 23" at bounding box center [1059, 357] width 37 height 32
type input "12:06"
click at [850, 357] on input "17:06" at bounding box center [866, 371] width 131 height 32
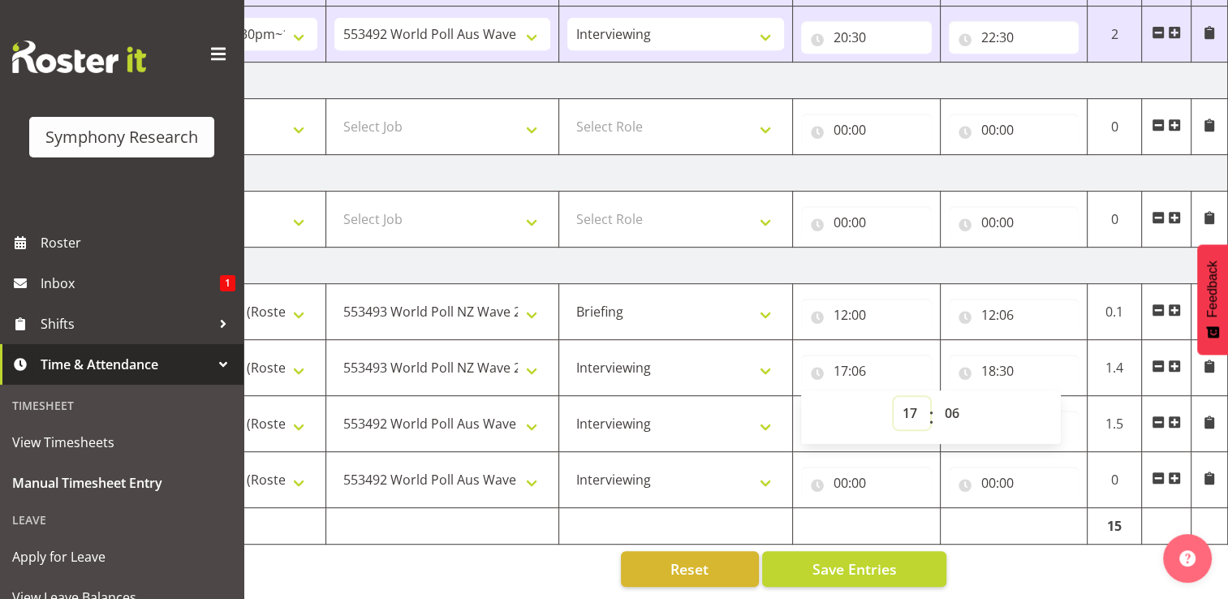
click at [912, 406] on select "00 01 02 03 04 05 06 07 08 09 10 11 12 13 14 15 16 17 18 19 20 21 22 23" at bounding box center [911, 413] width 37 height 32
select select "12"
click at [893, 397] on select "00 01 02 03 04 05 06 07 08 09 10 11 12 13 14 15 16 17 18 19 20 21 22 23" at bounding box center [911, 413] width 37 height 32
type input "12:06"
click at [1003, 359] on input "18:30" at bounding box center [1014, 371] width 131 height 32
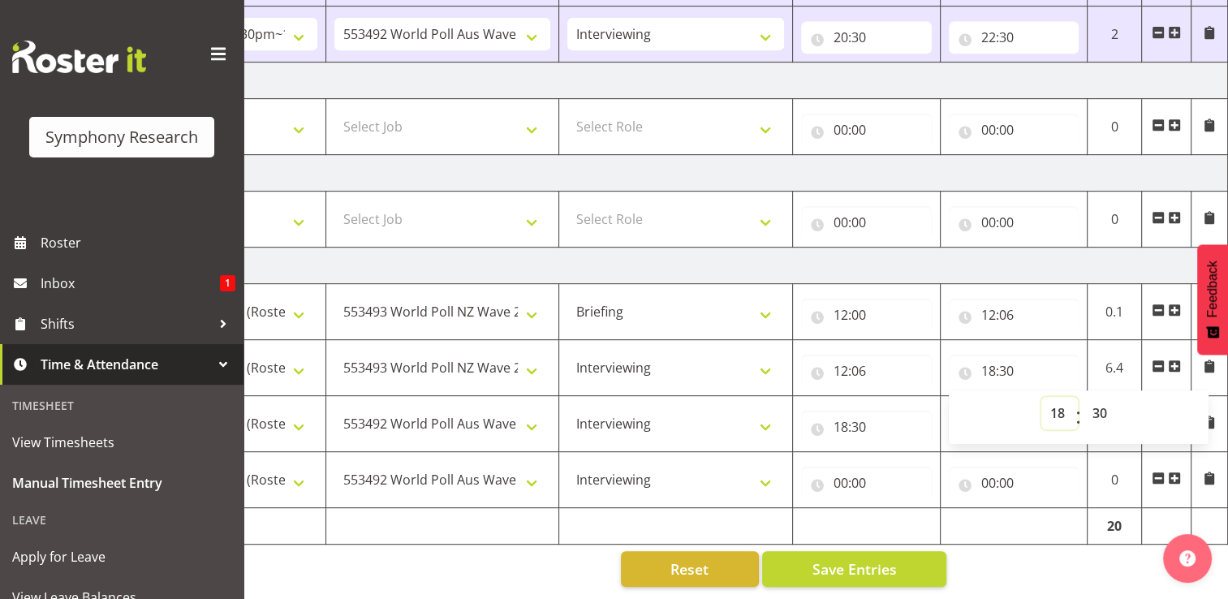
click at [1059, 404] on select "00 01 02 03 04 05 06 07 08 09 10 11 12 13 14 15 16 17 18 19 20 21 22 23" at bounding box center [1059, 413] width 37 height 32
select select "13"
click at [1041, 397] on select "00 01 02 03 04 05 06 07 08 09 10 11 12 13 14 15 16 17 18 19 20 21 22 23" at bounding box center [1059, 413] width 37 height 32
type input "13:30"
click at [852, 415] on input "18:30" at bounding box center [866, 427] width 131 height 32
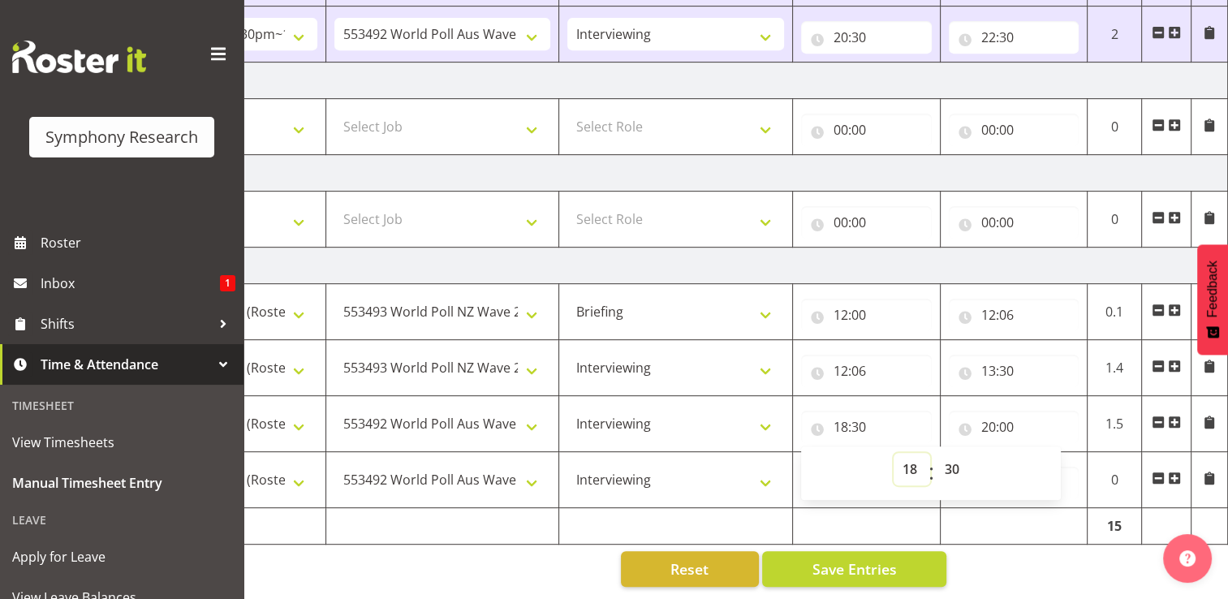
click at [912, 461] on select "00 01 02 03 04 05 06 07 08 09 10 11 12 13 14 15 16 17 18 19 20 21 22 23" at bounding box center [911, 469] width 37 height 32
select select "13"
click at [893, 453] on select "00 01 02 03 04 05 06 07 08 09 10 11 12 13 14 15 16 17 18 19 20 21 22 23" at bounding box center [911, 469] width 37 height 32
type input "13:30"
click at [1012, 418] on input "20:00" at bounding box center [1014, 427] width 131 height 32
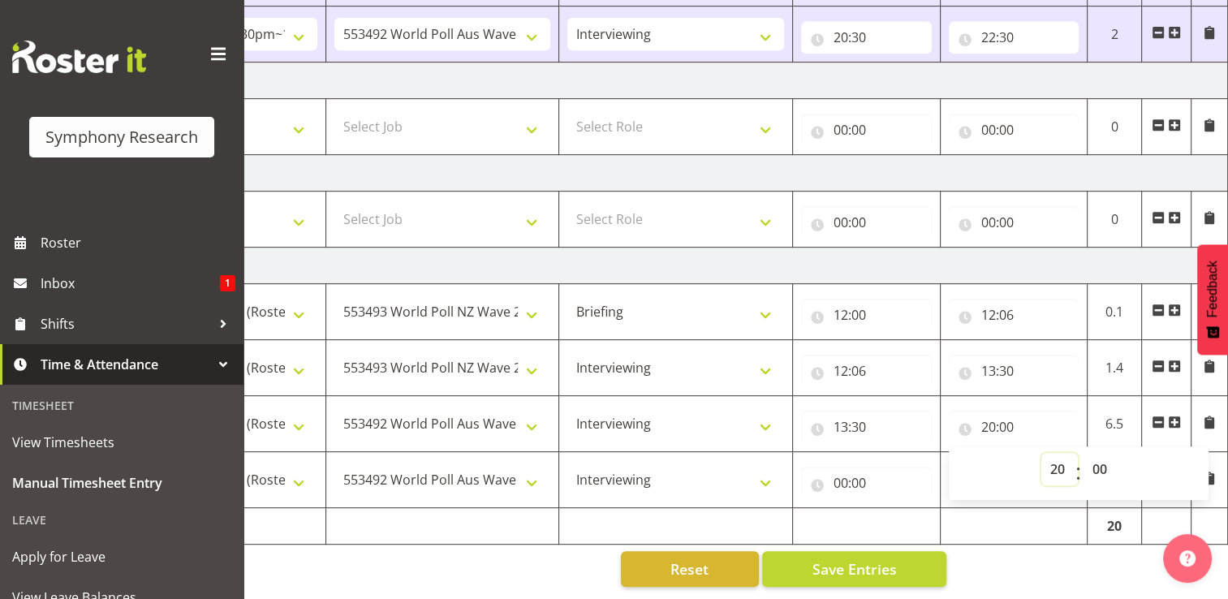
click at [1064, 457] on select "00 01 02 03 04 05 06 07 08 09 10 11 12 13 14 15 16 17 18 19 20 21 22 23" at bounding box center [1059, 469] width 37 height 32
select select "16"
click at [1041, 453] on select "00 01 02 03 04 05 06 07 08 09 10 11 12 13 14 15 16 17 18 19 20 21 22 23" at bounding box center [1059, 469] width 37 height 32
type input "16:00"
click at [850, 472] on input "00:00" at bounding box center [866, 483] width 131 height 32
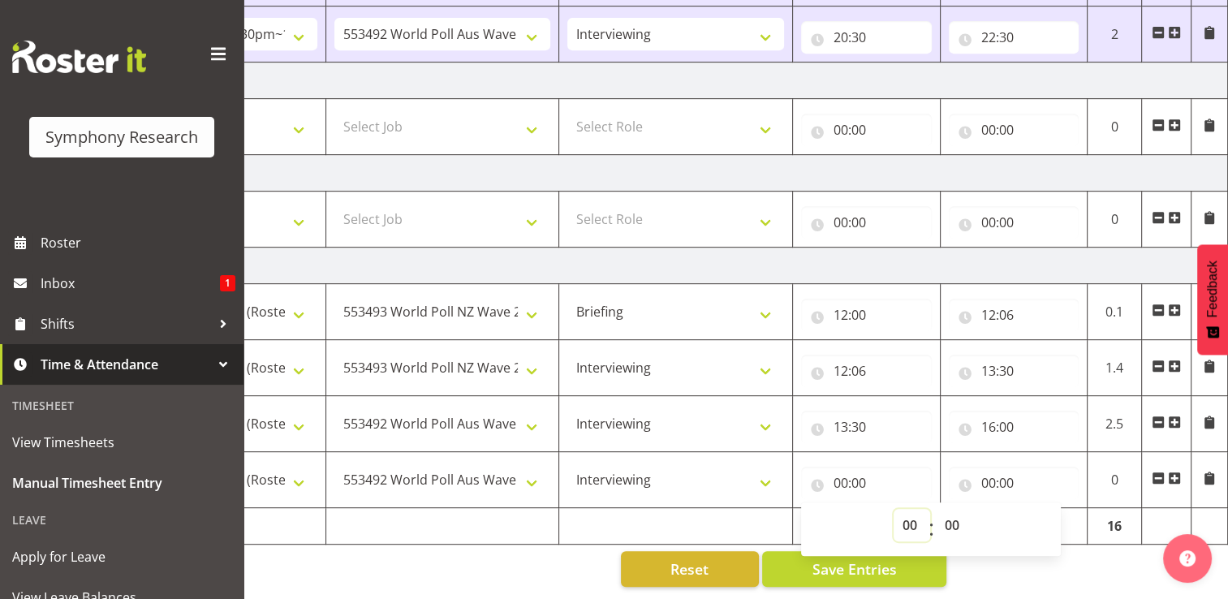
click at [912, 516] on select "00 01 02 03 04 05 06 07 08 09 10 11 12 13 14 15 16 17 18 19 20 21 22 23" at bounding box center [911, 525] width 37 height 32
select select "16"
click at [893, 509] on select "00 01 02 03 04 05 06 07 08 09 10 11 12 13 14 15 16 17 18 19 20 21 22 23" at bounding box center [911, 525] width 37 height 32
type input "16:00"
click at [957, 515] on select "00 01 02 03 04 05 06 07 08 09 10 11 12 13 14 15 16 17 18 19 20 21 22 23 24 25 2…" at bounding box center [954, 525] width 37 height 32
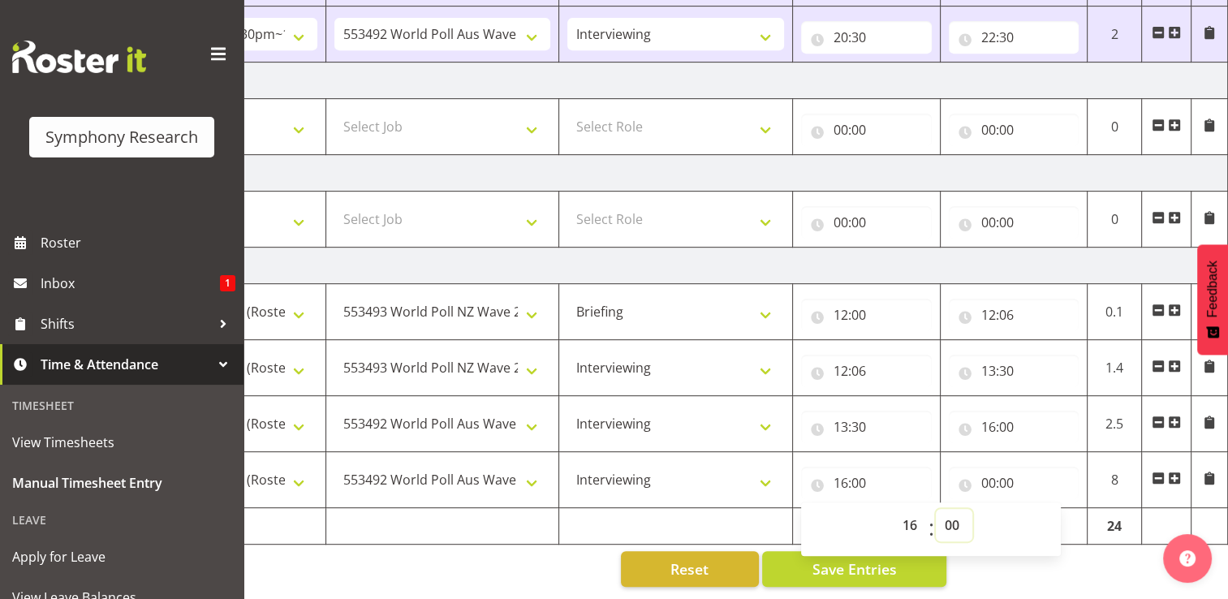
select select "30"
click at [936, 509] on select "00 01 02 03 04 05 06 07 08 09 10 11 12 13 14 15 16 17 18 19 20 21 22 23 24 25 2…" at bounding box center [954, 525] width 37 height 32
type input "16:30"
click at [1002, 472] on input "00:00" at bounding box center [1014, 483] width 131 height 32
click at [1058, 514] on select "00 01 02 03 04 05 06 07 08 09 10 11 12 13 14 15 16 17 18 19 20 21 22 23" at bounding box center [1059, 525] width 37 height 32
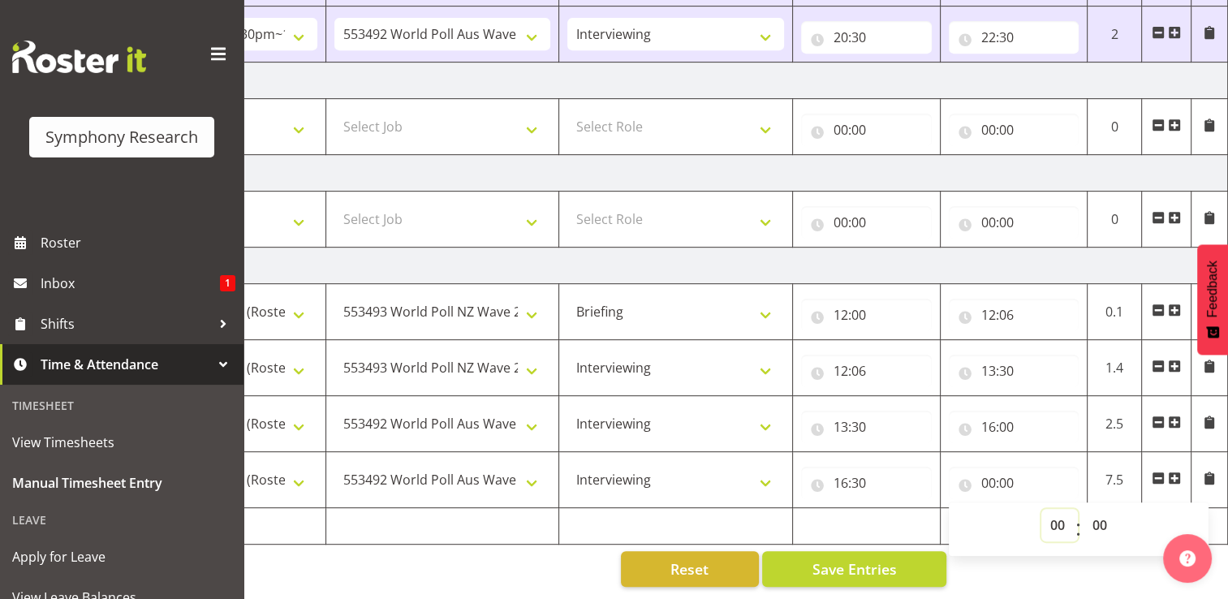
select select "19"
click at [1041, 509] on select "00 01 02 03 04 05 06 07 08 09 10 11 12 13 14 15 16 17 18 19 20 21 22 23" at bounding box center [1059, 525] width 37 height 32
type input "19:00"
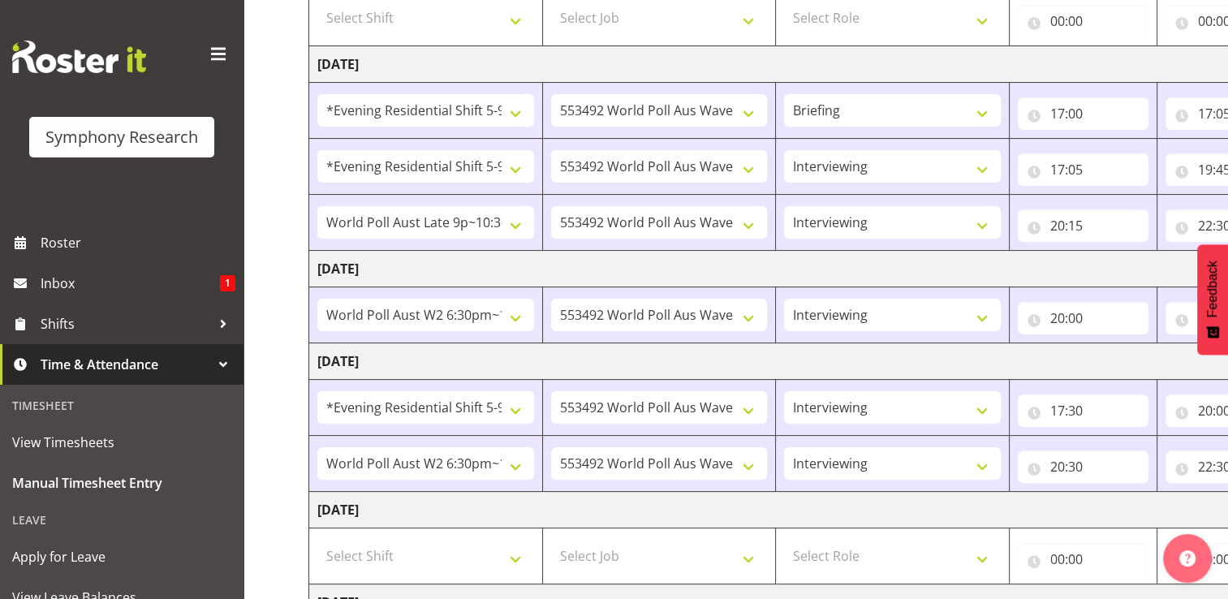
scroll to position [290, 0]
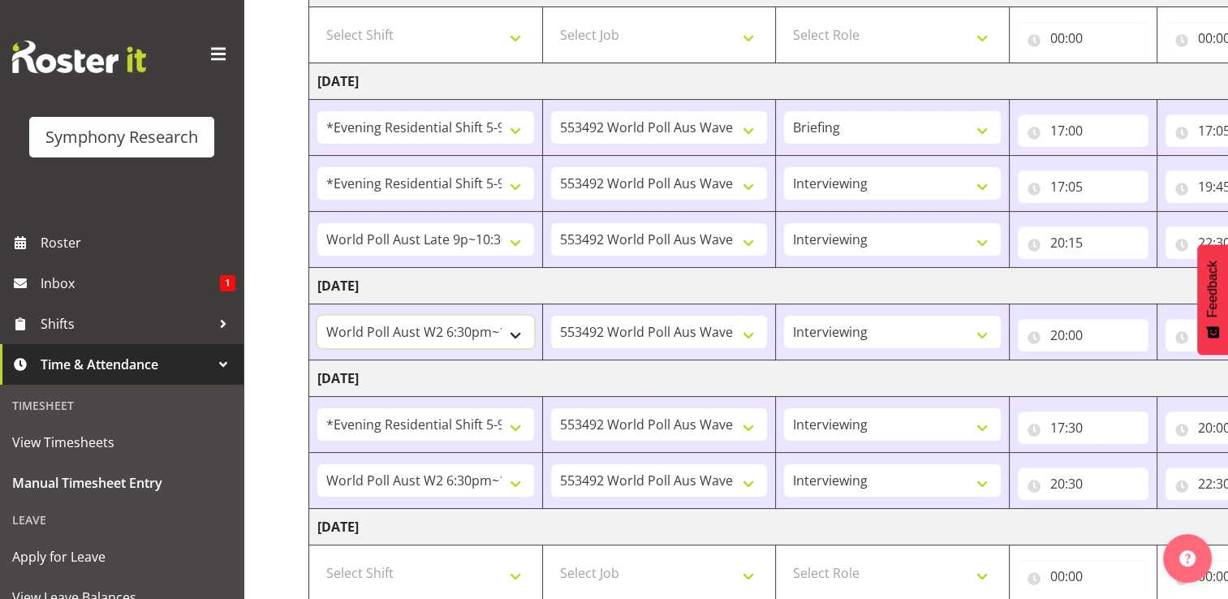
click at [350, 324] on select "!!Weekend Residential (Roster IT Shift Label) *Business 9/10am ~ 4:30pm *Busine…" at bounding box center [425, 332] width 217 height 32
click at [626, 377] on td "Thursday 4th September 2025" at bounding box center [876, 378] width 1135 height 37
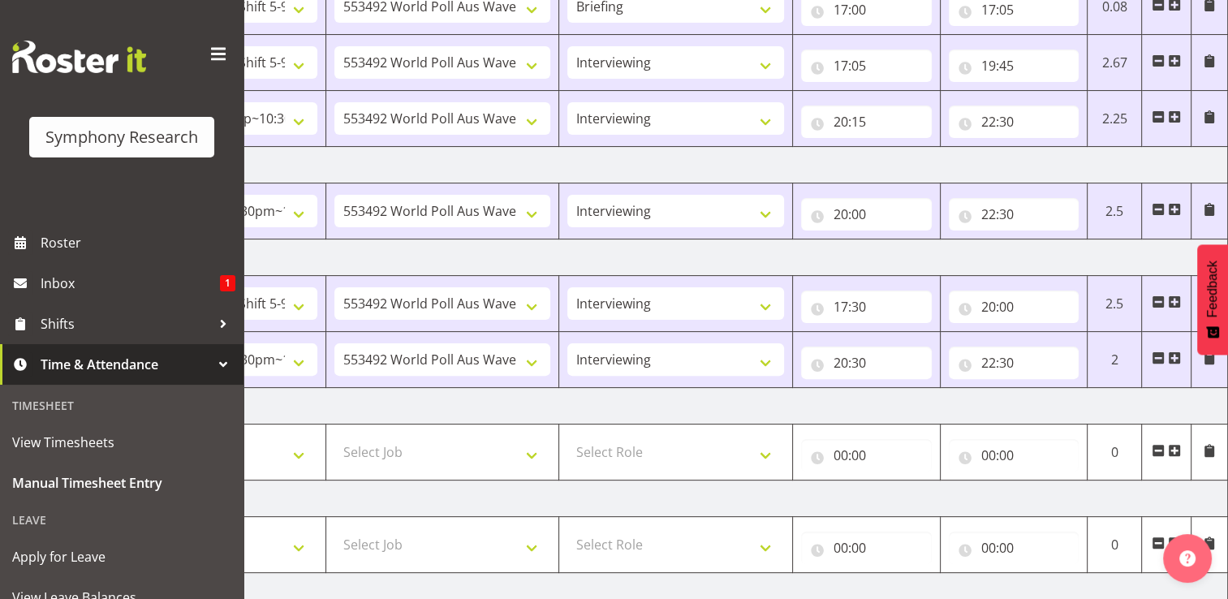
scroll to position [403, 0]
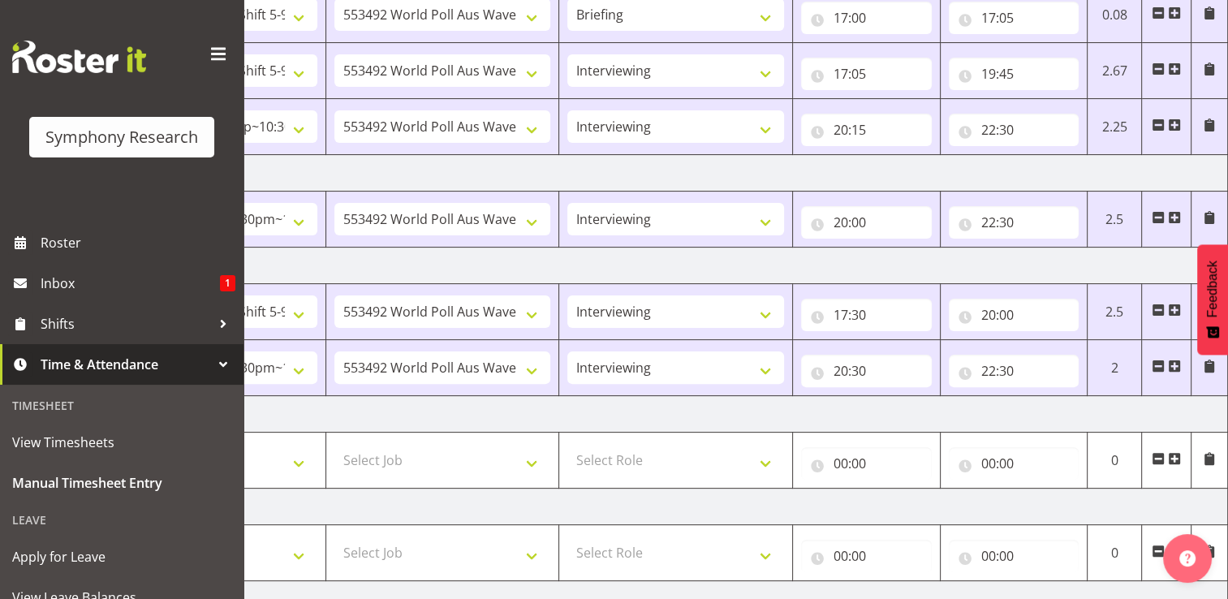
click at [1177, 214] on span at bounding box center [1174, 217] width 13 height 13
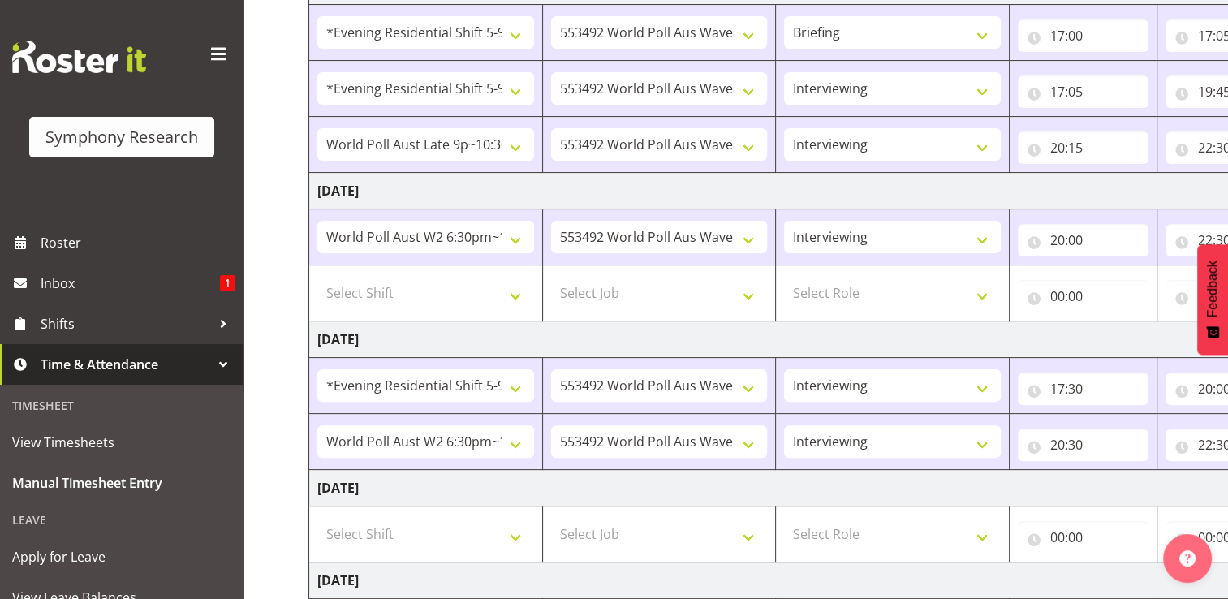
scroll to position [380, 0]
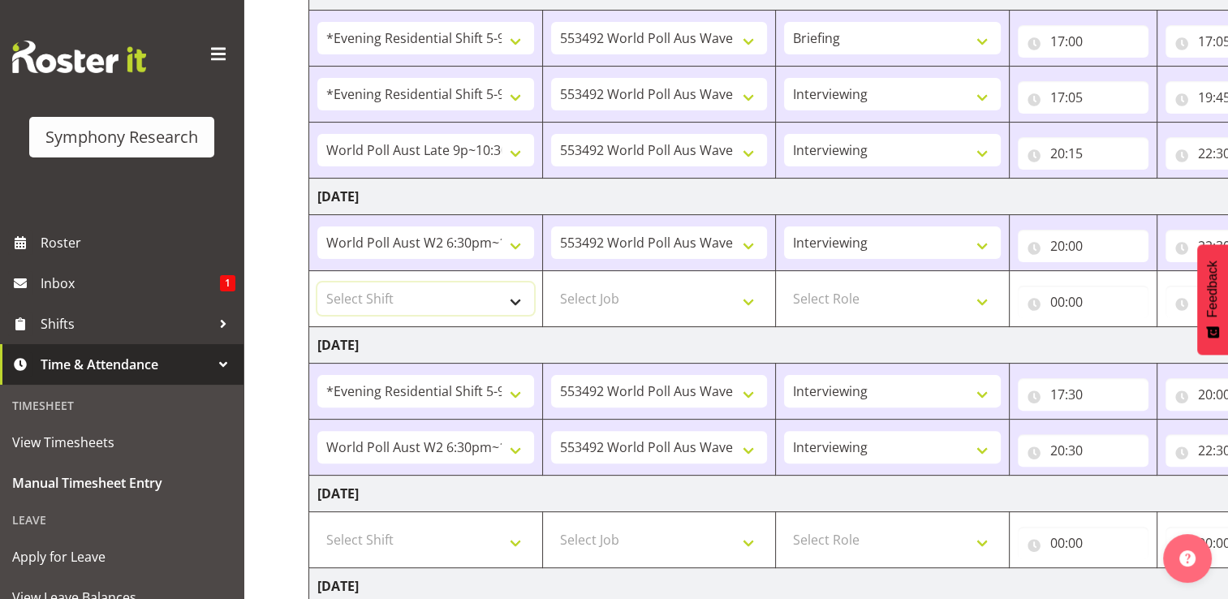
click at [514, 300] on select "Select Shift !!Weekend Residential (Roster IT Shift Label) *Business 9/10am ~ 4…" at bounding box center [425, 298] width 217 height 32
click at [708, 344] on td "Thursday 4th September 2025" at bounding box center [876, 345] width 1135 height 37
click at [518, 299] on select "Select Shift !!Weekend Residential (Roster IT Shift Label) *Business 9/10am ~ 4…" at bounding box center [425, 298] width 217 height 32
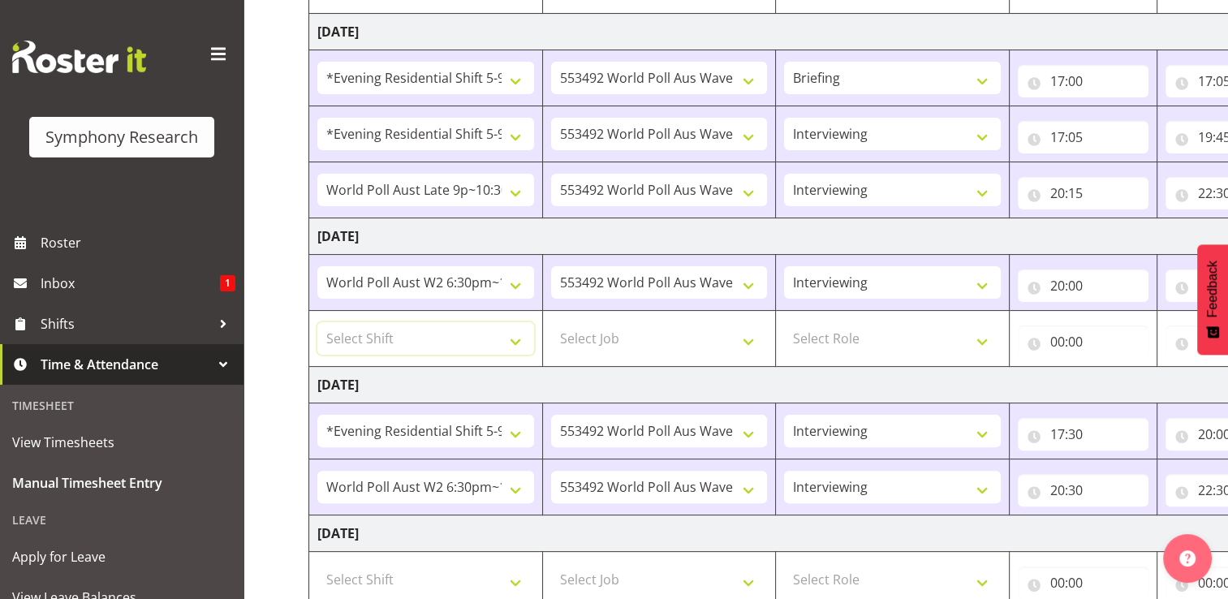
scroll to position [378, 0]
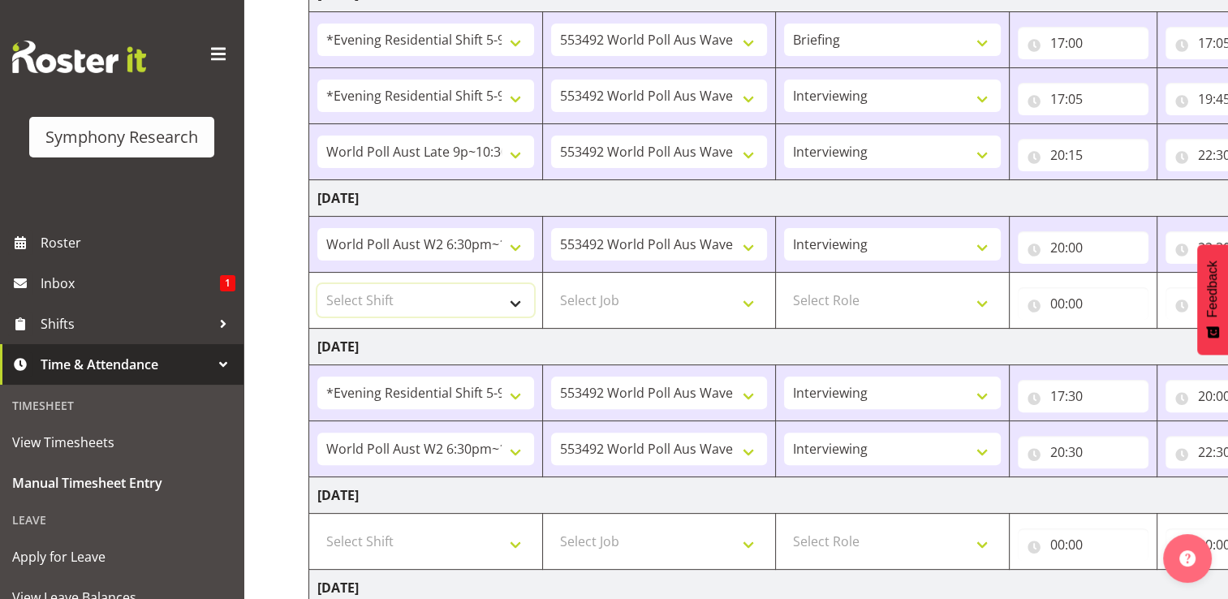
click at [516, 305] on select "Select Shift !!Weekend Residential (Roster IT Shift Label) *Business 9/10am ~ 4…" at bounding box center [425, 300] width 217 height 32
select select "48116"
click at [317, 284] on select "Select Shift !!Weekend Residential (Roster IT Shift Label) *Business 9/10am ~ 4…" at bounding box center [425, 300] width 217 height 32
click at [752, 305] on select "Select Job 550060 IF Admin 553492 World Poll Aus Wave 2 Main 2025 553493 World …" at bounding box center [659, 300] width 217 height 32
click at [691, 343] on td "Thursday 4th September 2025" at bounding box center [876, 347] width 1135 height 37
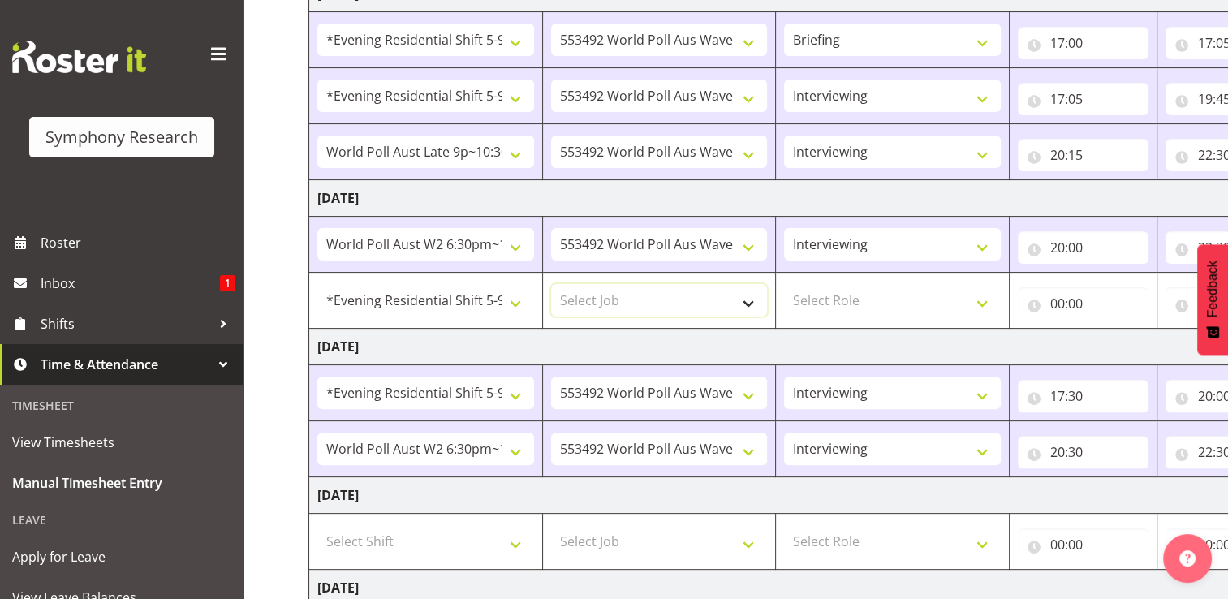
click at [748, 302] on select "Select Job 550060 IF Admin 553492 World Poll Aus Wave 2 Main 2025 553493 World …" at bounding box center [659, 300] width 217 height 32
click at [710, 343] on td "Thursday 4th September 2025" at bounding box center [876, 347] width 1135 height 37
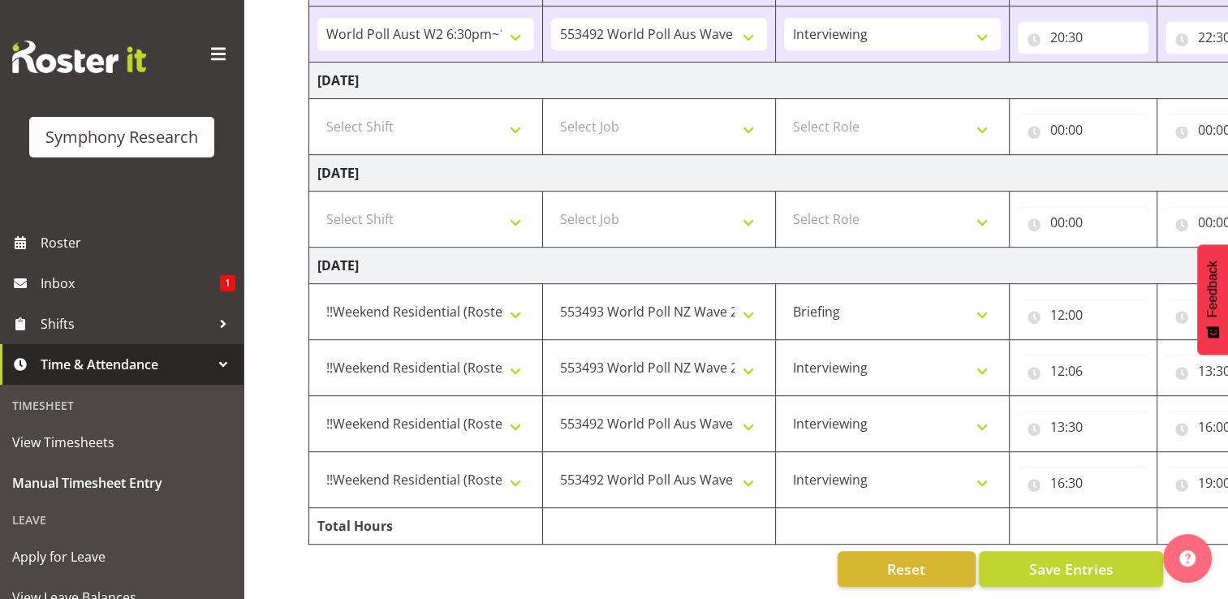
scroll to position [801, 0]
click at [1074, 563] on span "Save Entries" at bounding box center [1070, 568] width 84 height 21
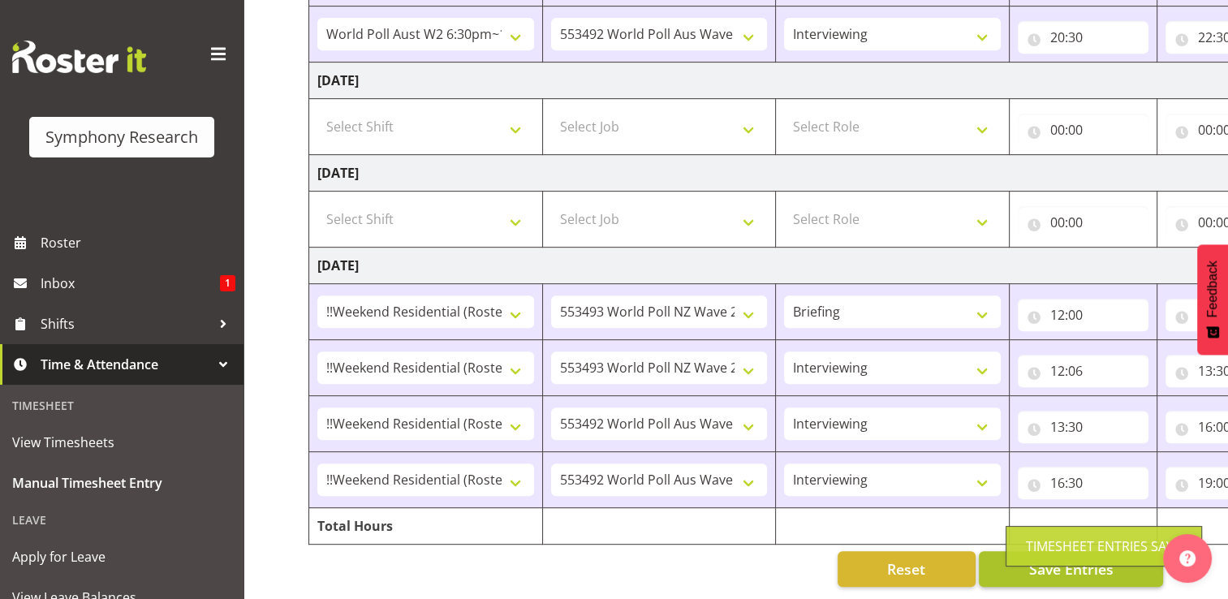
click at [1074, 563] on div "Timesheet Entries Save" at bounding box center [1103, 546] width 196 height 41
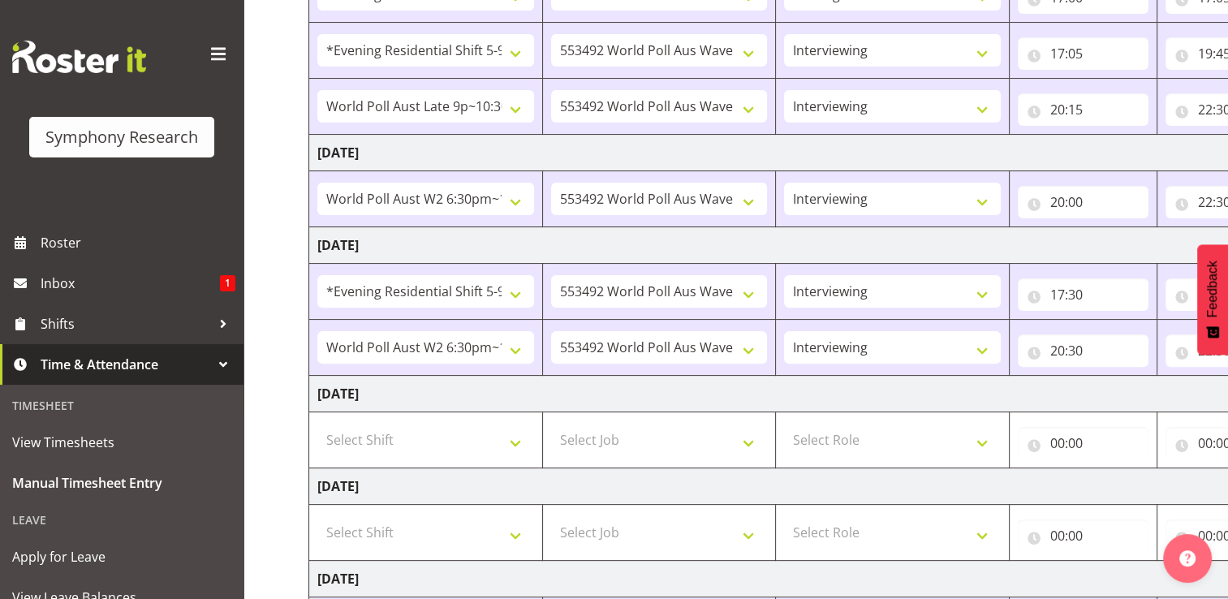
scroll to position [439, 0]
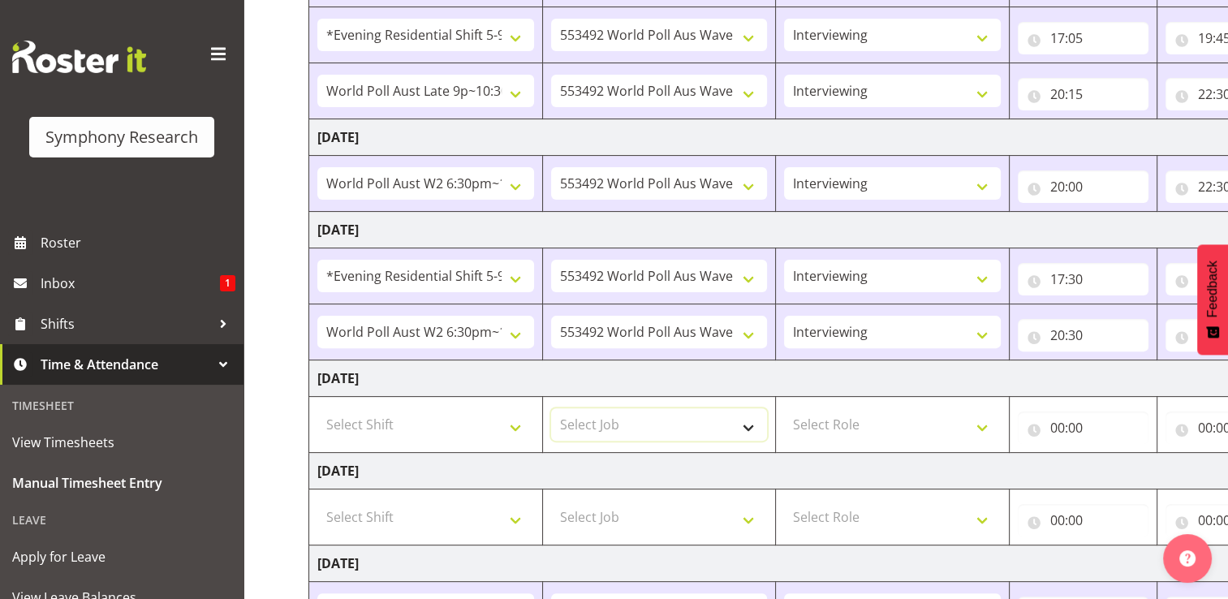
click at [751, 428] on select "Select Job 550060 IF Admin 553492 World Poll Aus Wave 2 Main 2025 553493 World …" at bounding box center [659, 424] width 217 height 32
click at [744, 467] on td "Saturday 6th September 2025" at bounding box center [876, 471] width 1135 height 37
